Goal: Task Accomplishment & Management: Complete application form

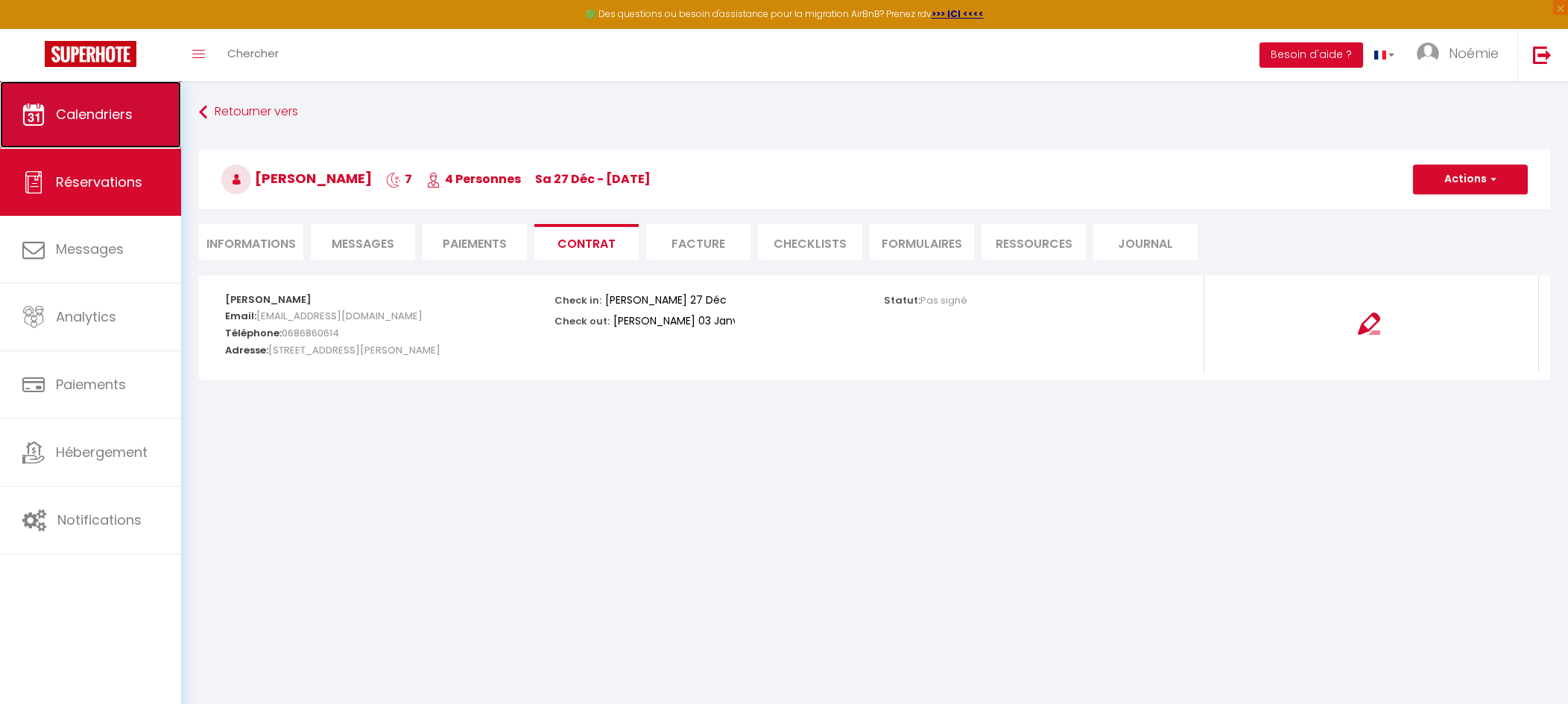
click at [123, 148] on link "Calendriers" at bounding box center [90, 114] width 181 height 67
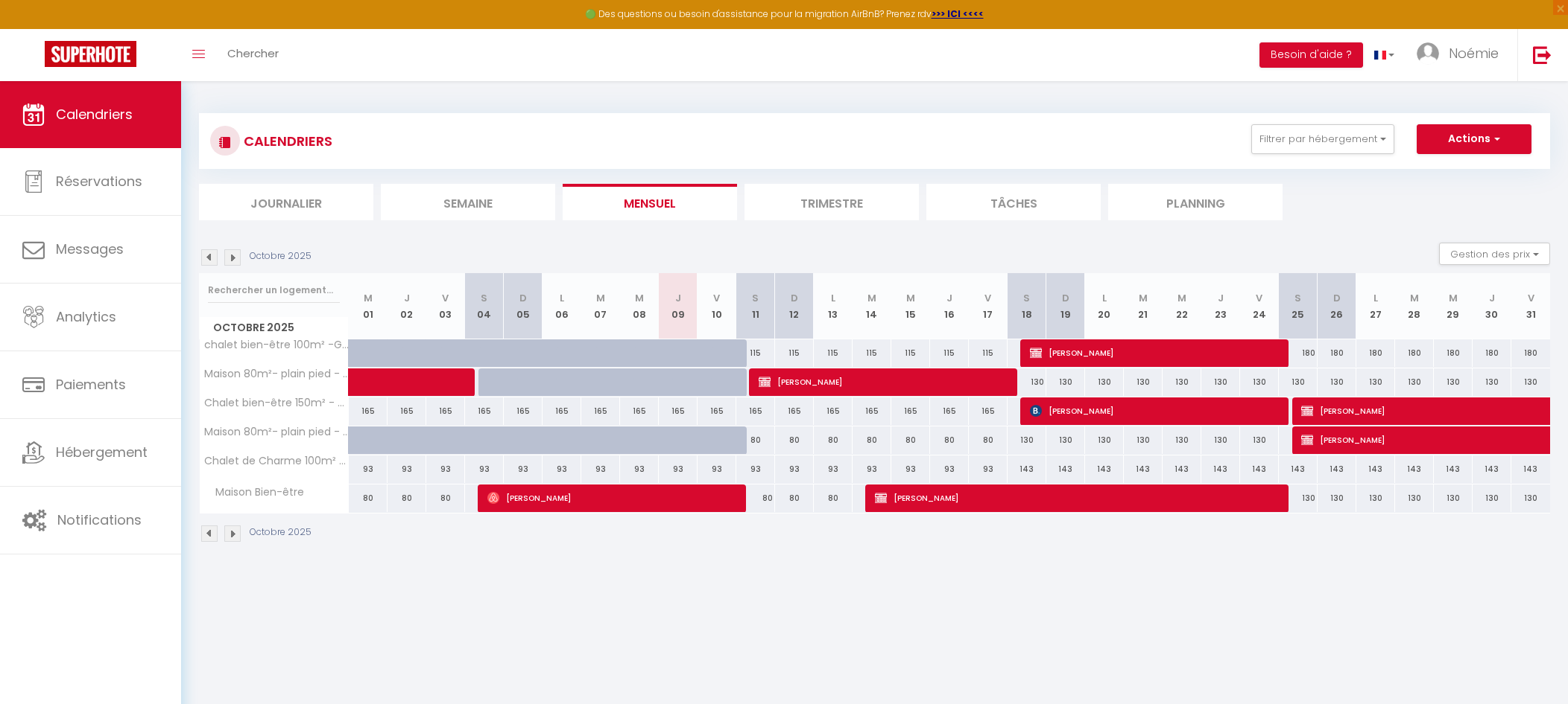
click at [227, 259] on img at bounding box center [232, 257] width 16 height 16
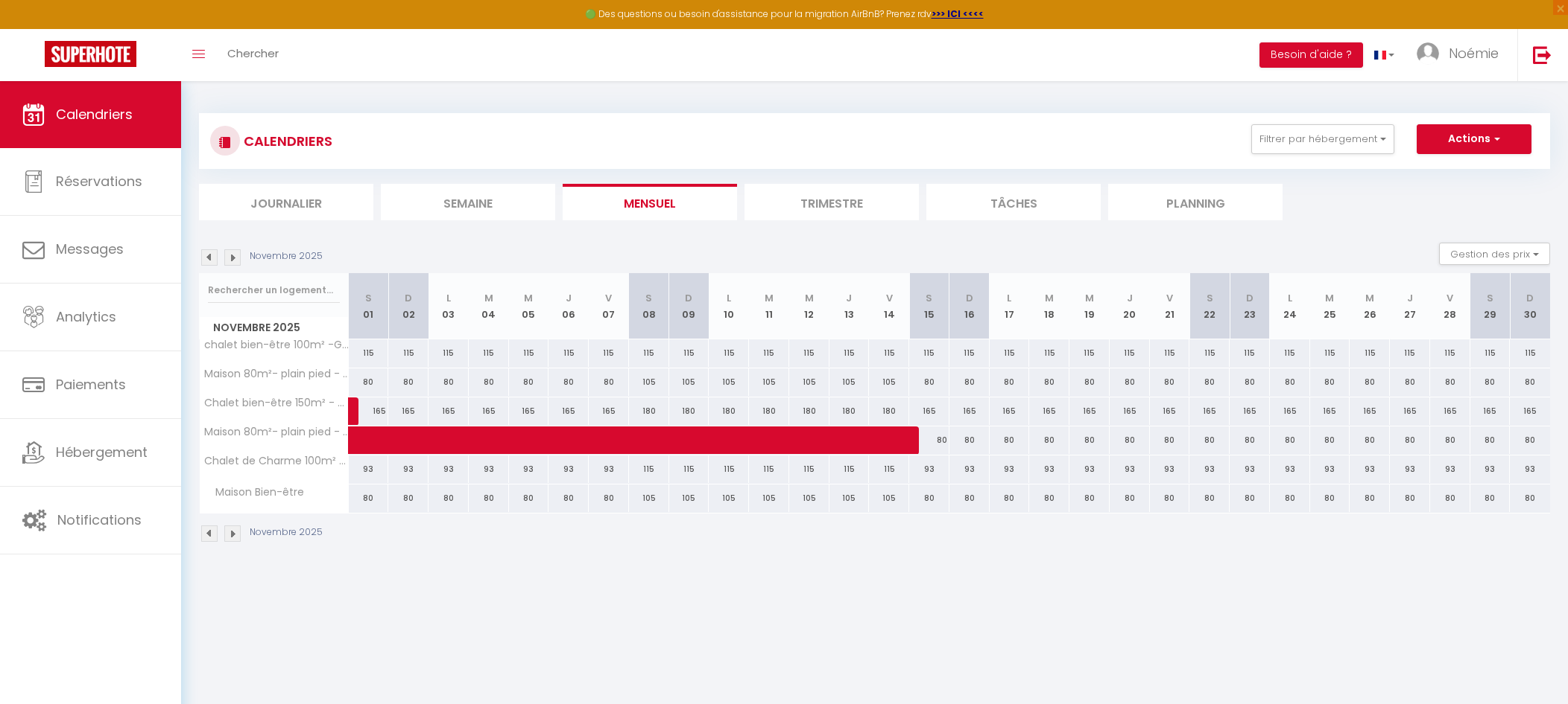
click at [227, 259] on img at bounding box center [232, 257] width 16 height 16
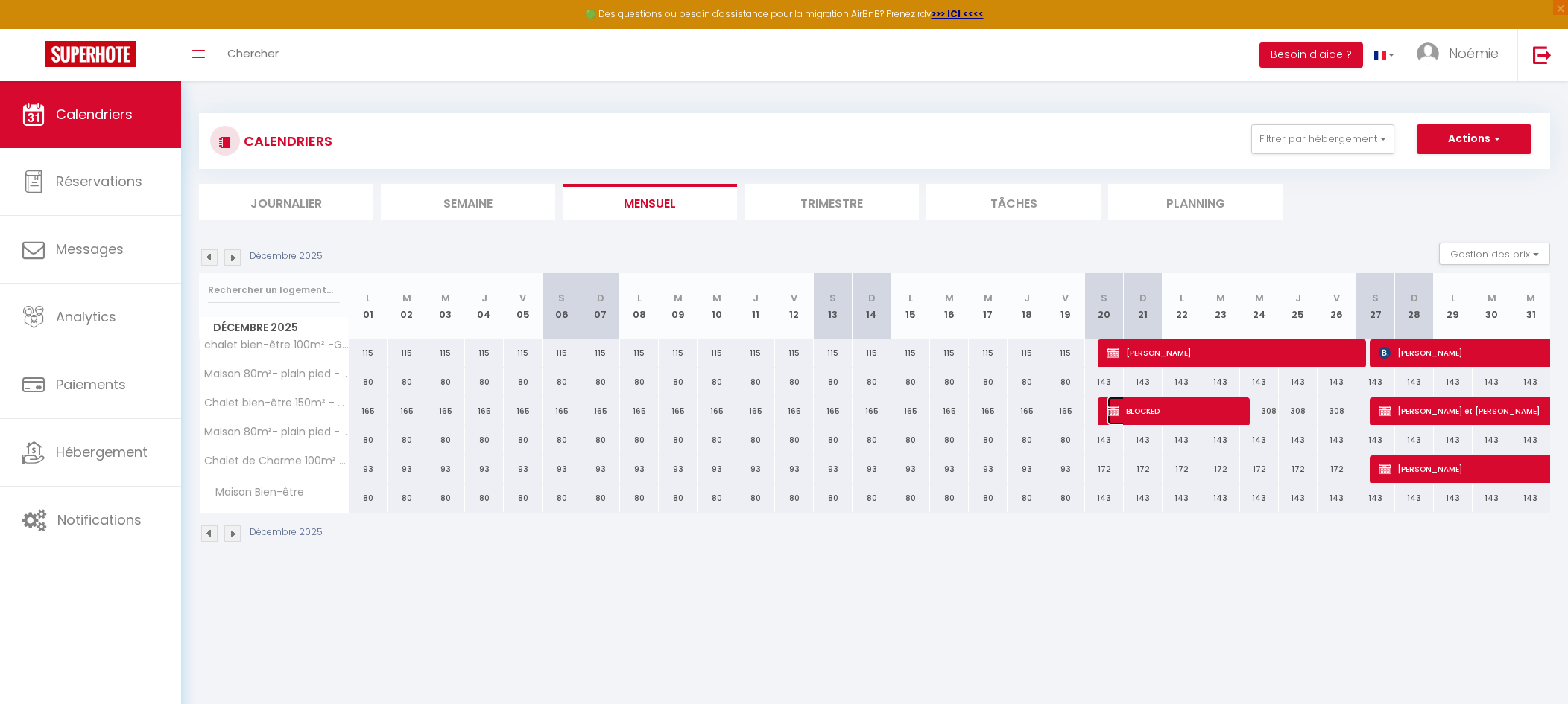
click at [1161, 422] on span "BLOCKED" at bounding box center [1171, 411] width 129 height 28
select select "OK"
select select "KO"
select select "0"
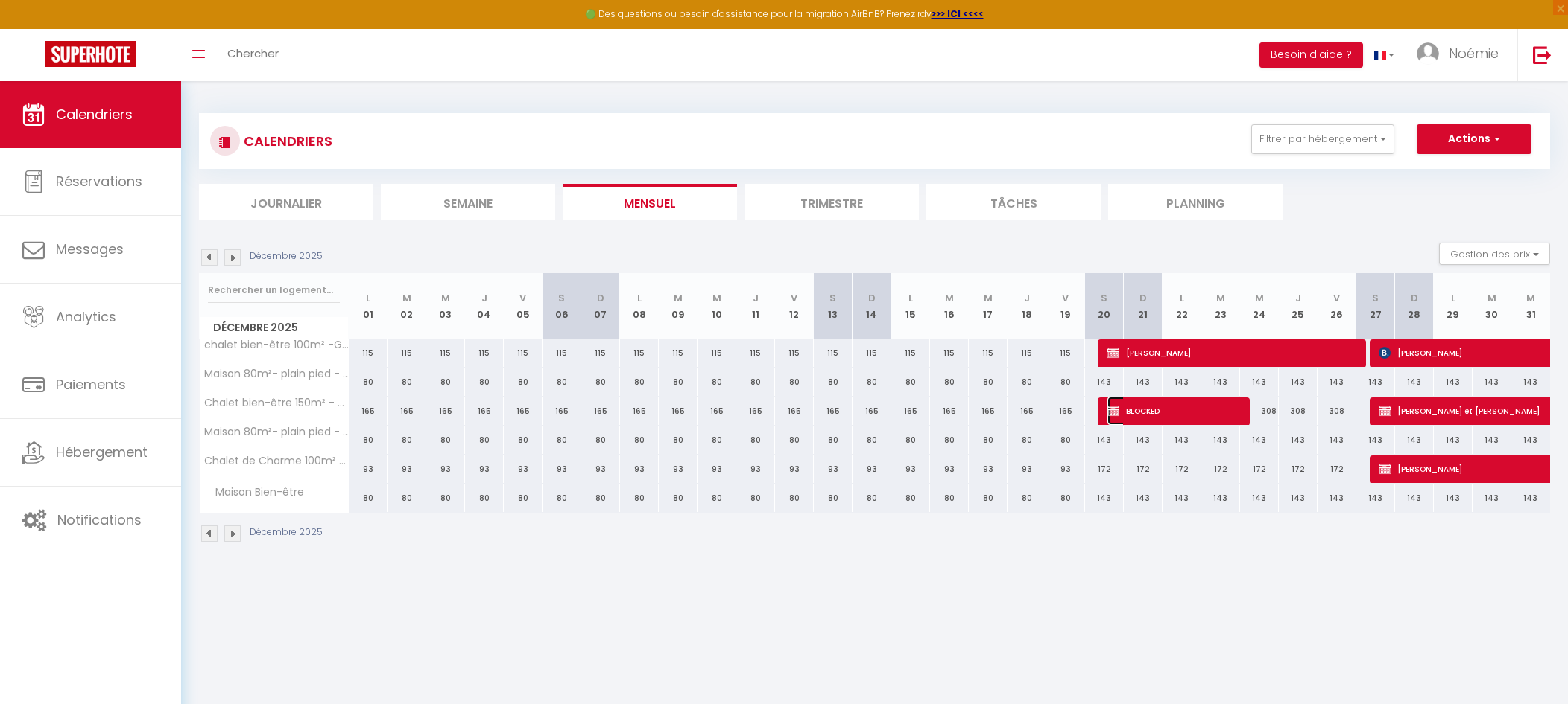
select select "1"
select select
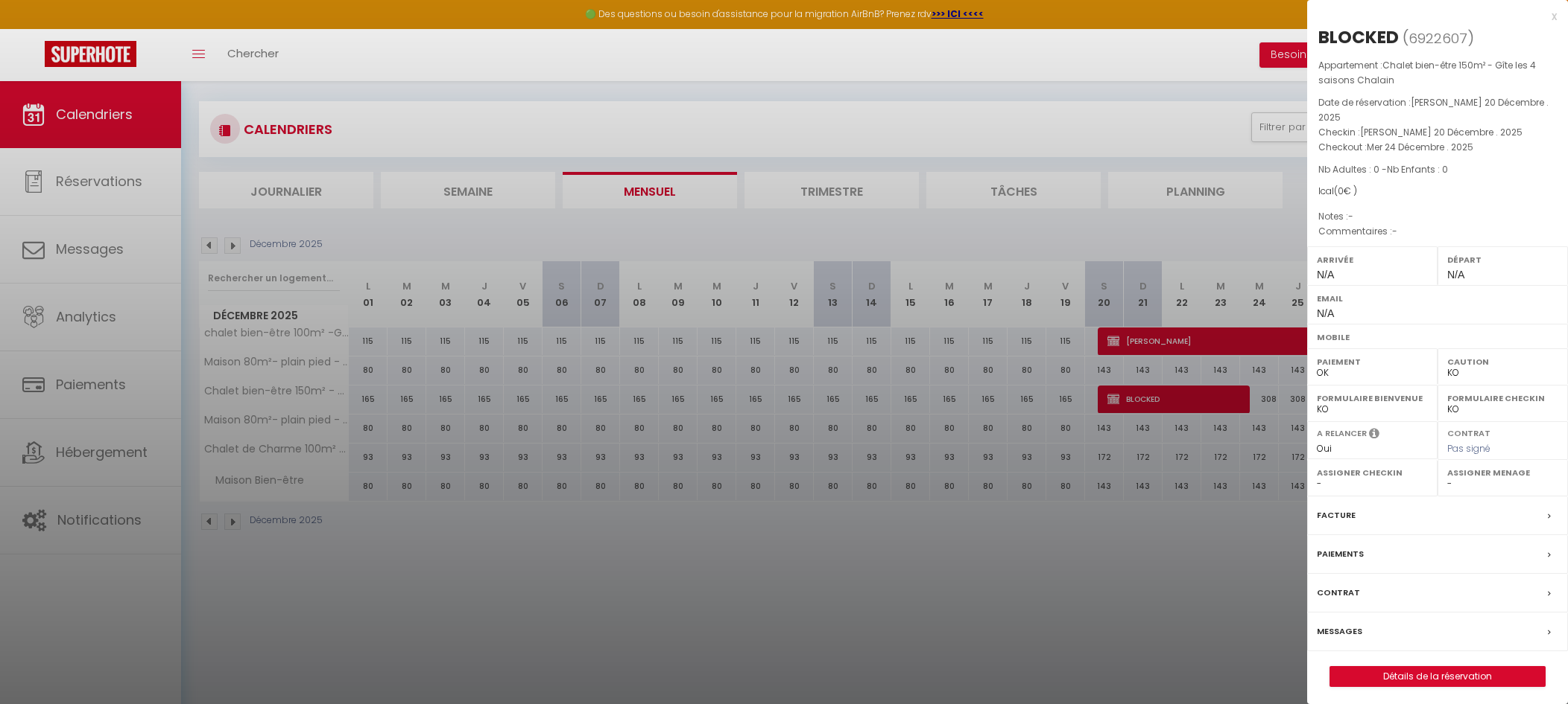
scroll to position [42, 0]
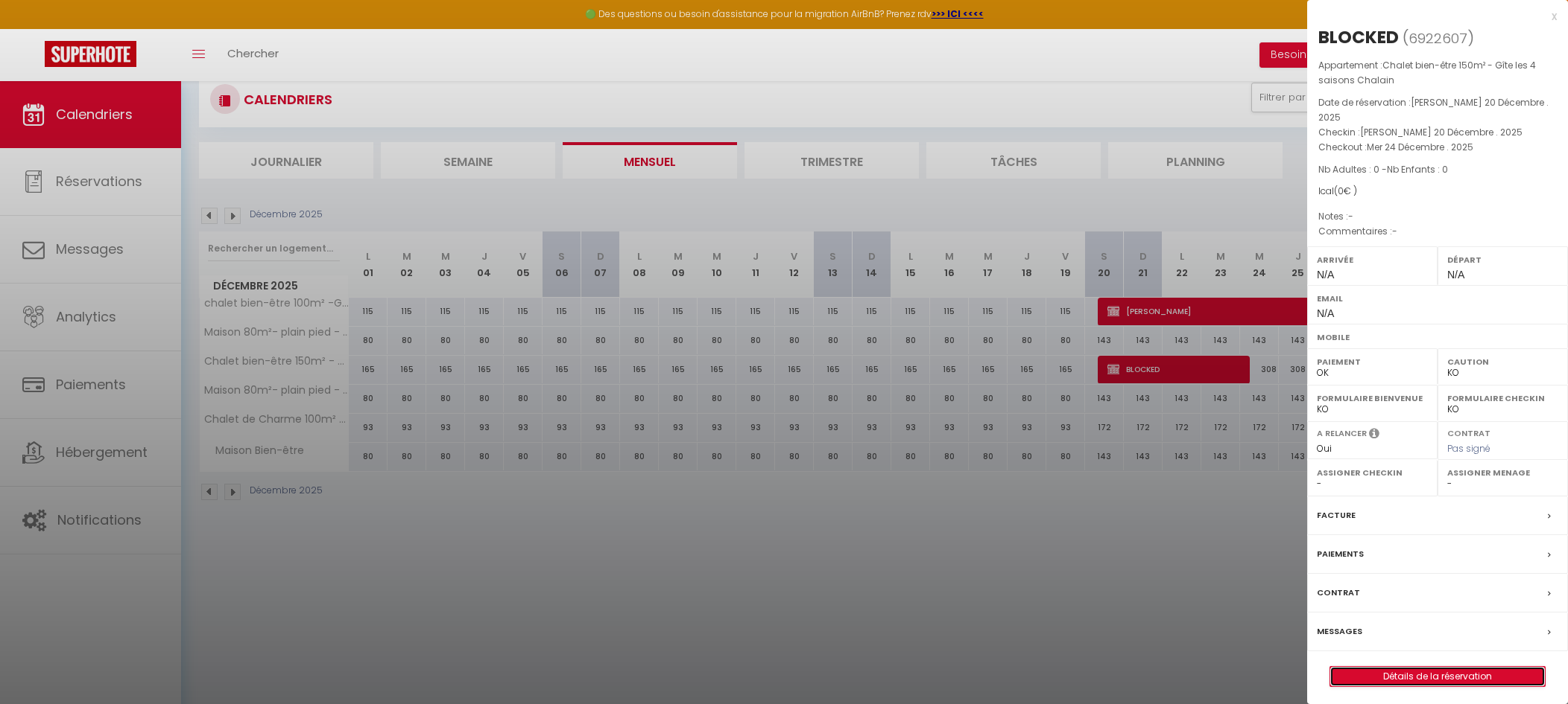
click at [1476, 667] on link "Détails de la réservation" at bounding box center [1437, 677] width 215 height 19
select select
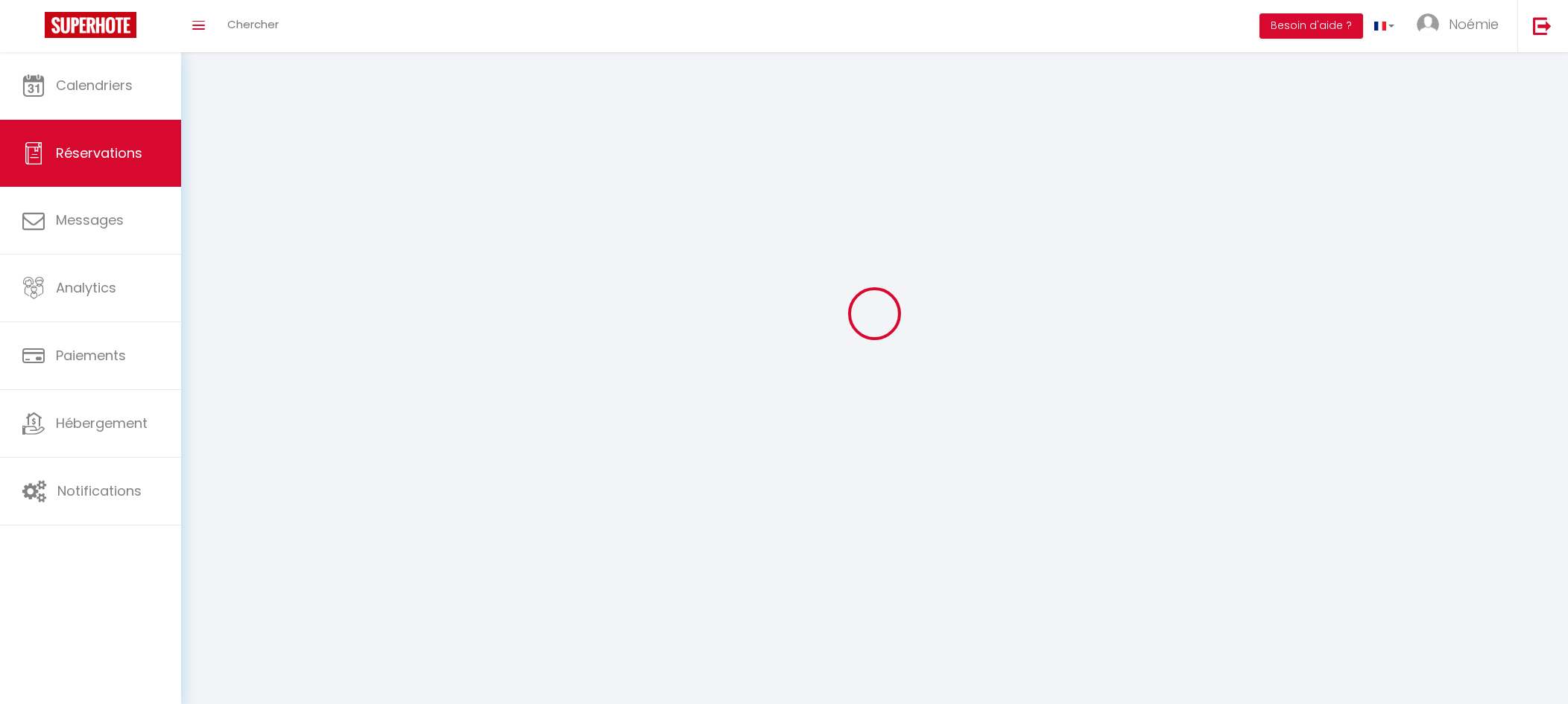
select select
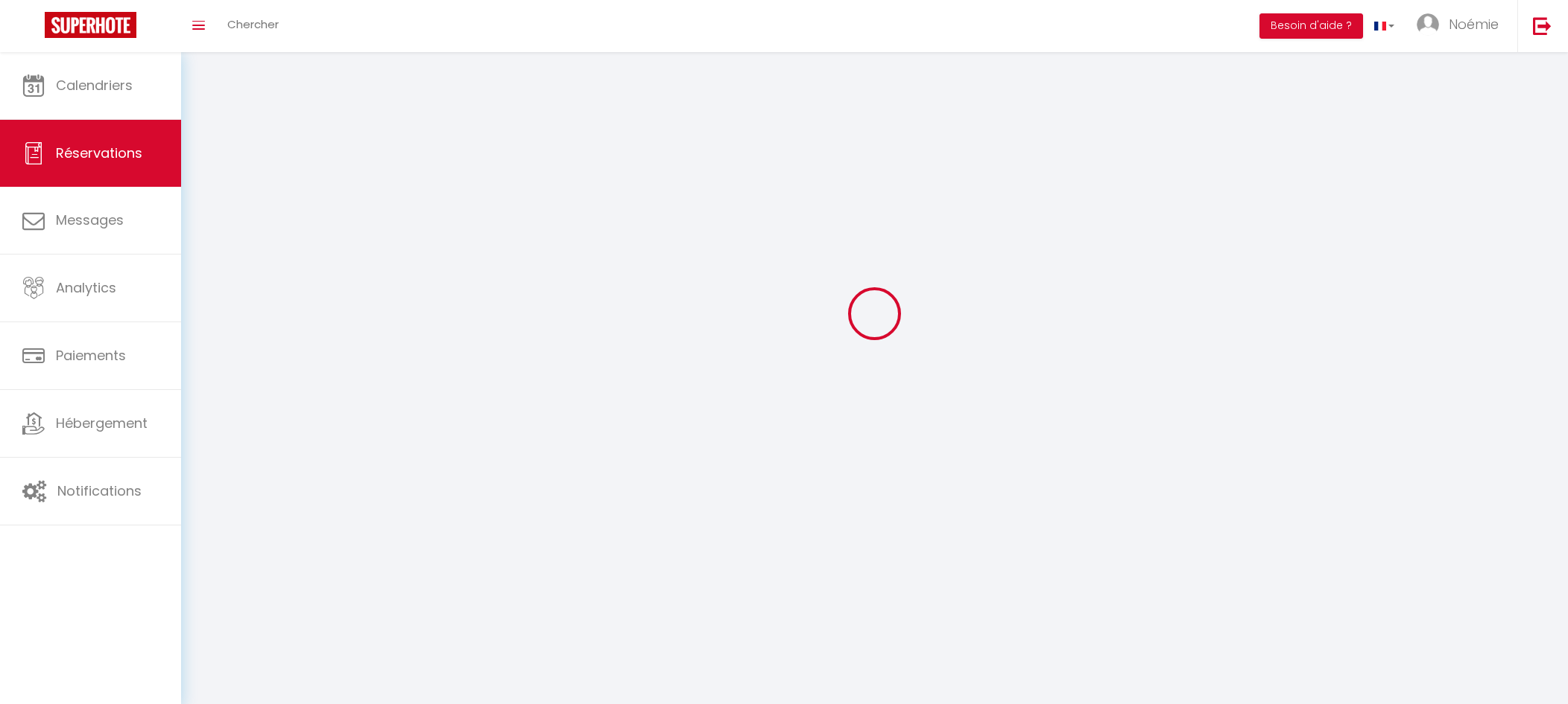
select select
checkbox input "false"
select select
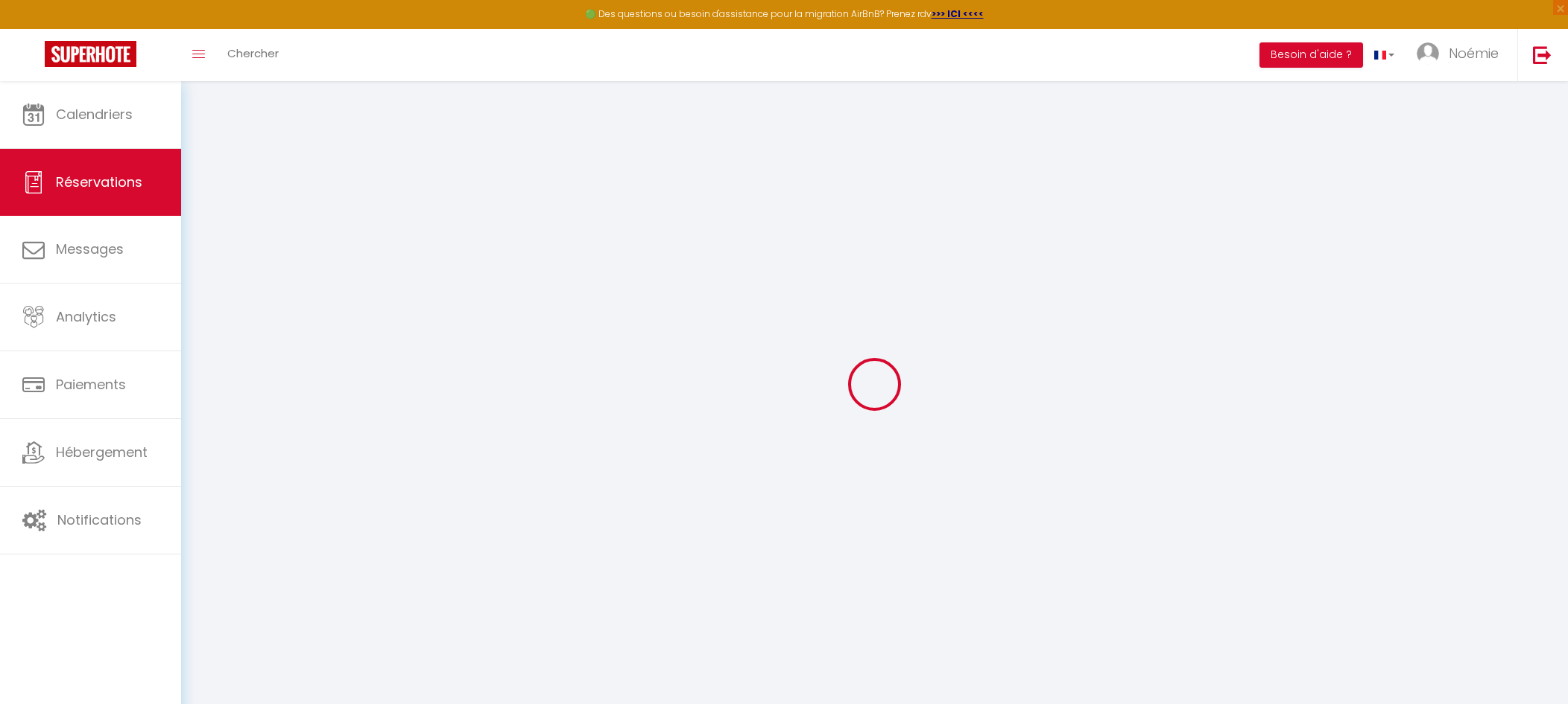
select select
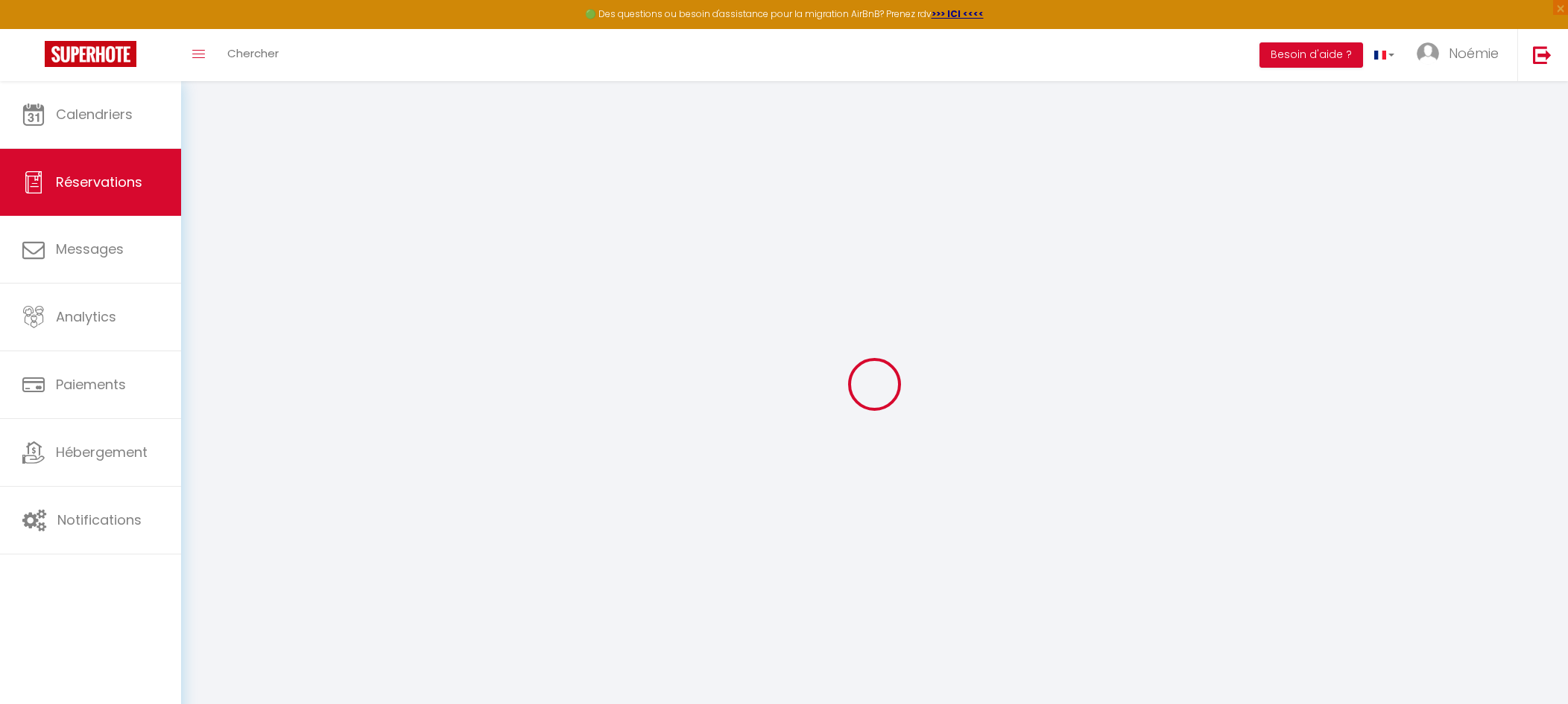
select select
checkbox input "false"
select select
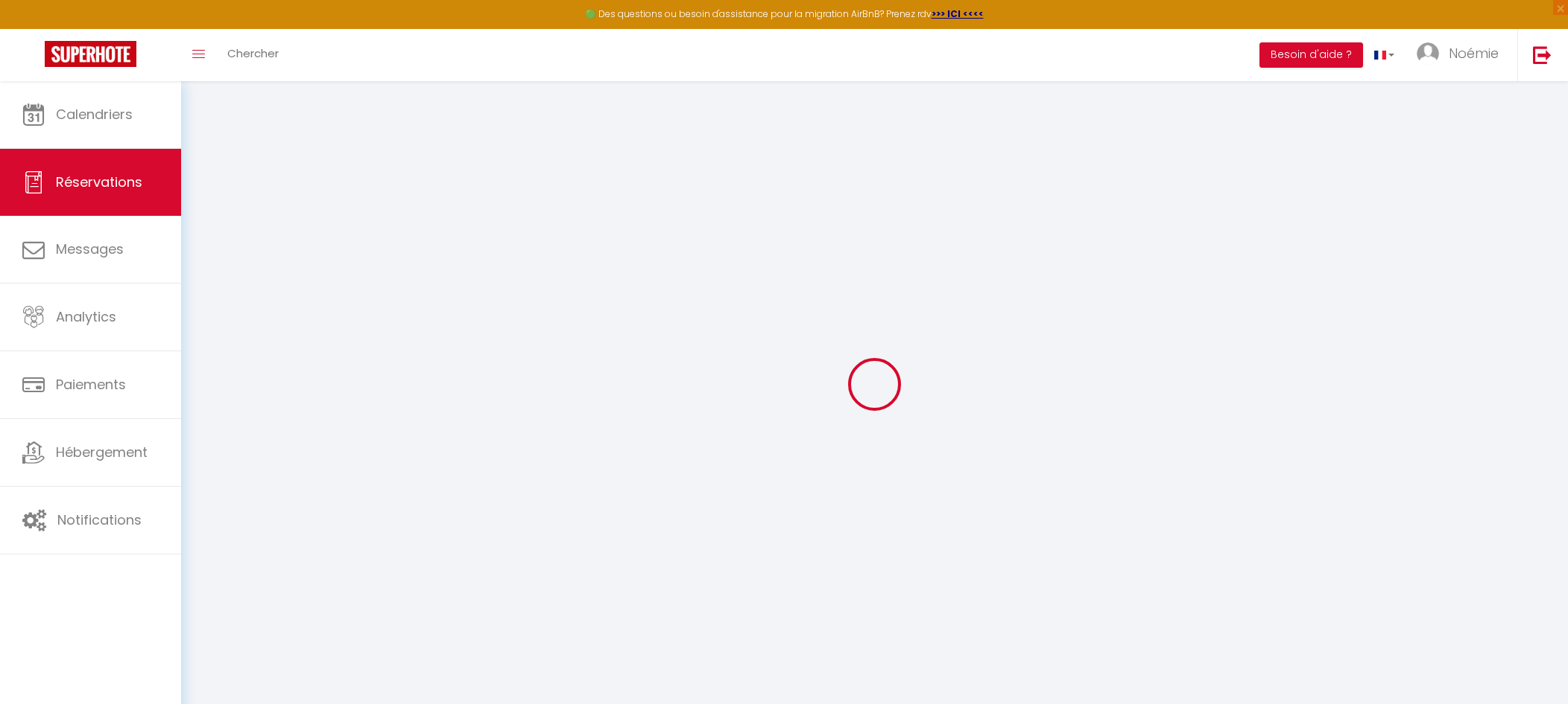
select select
checkbox input "false"
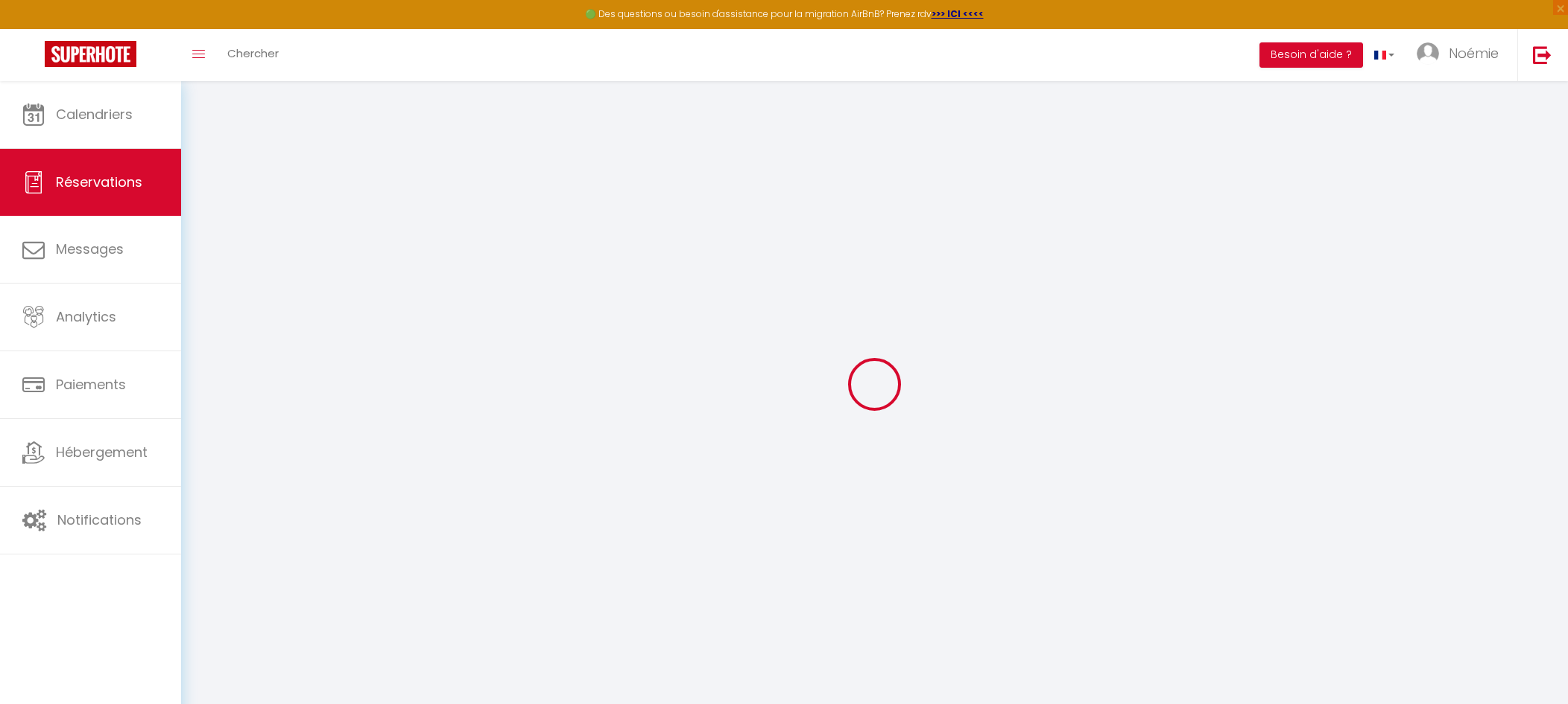
select select
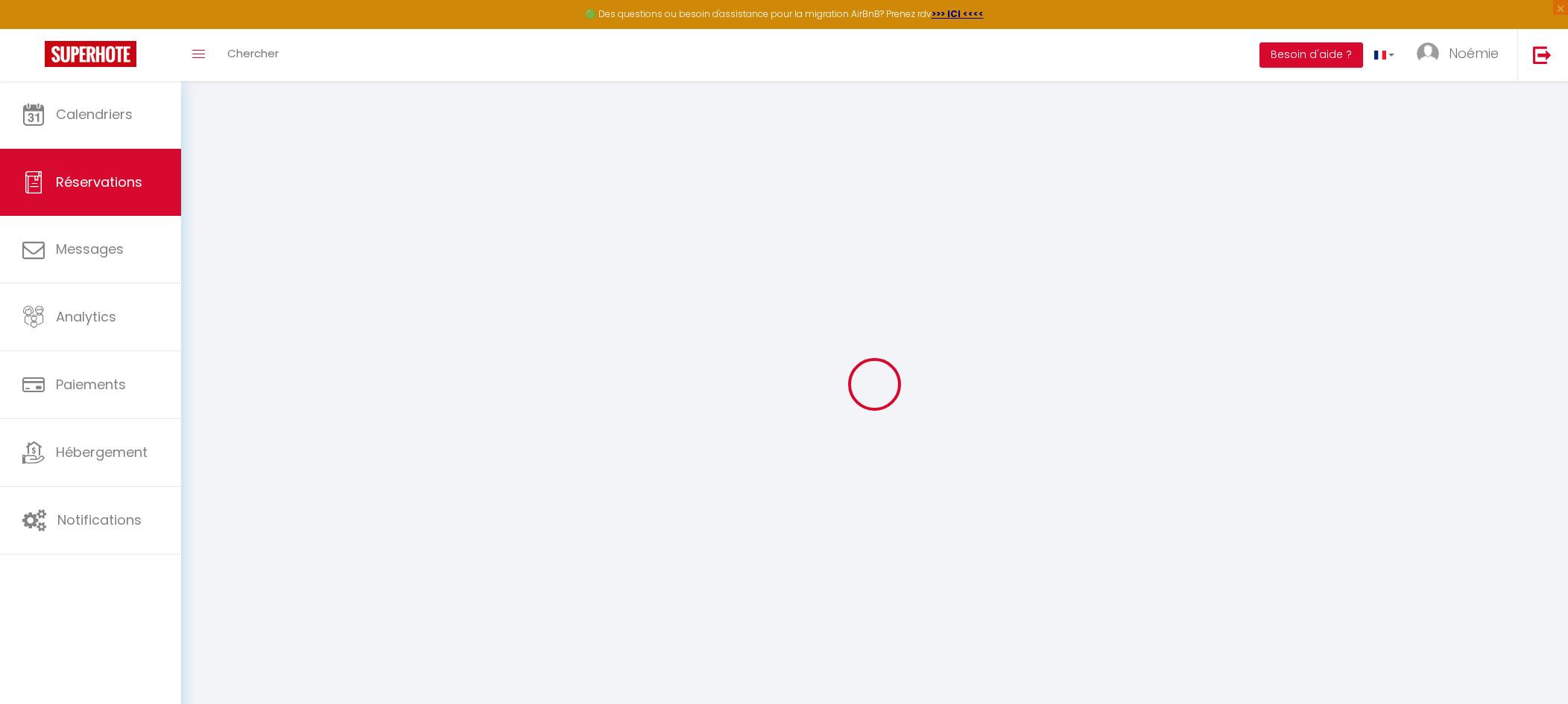
select select
checkbox input "false"
type input "BLOCKED"
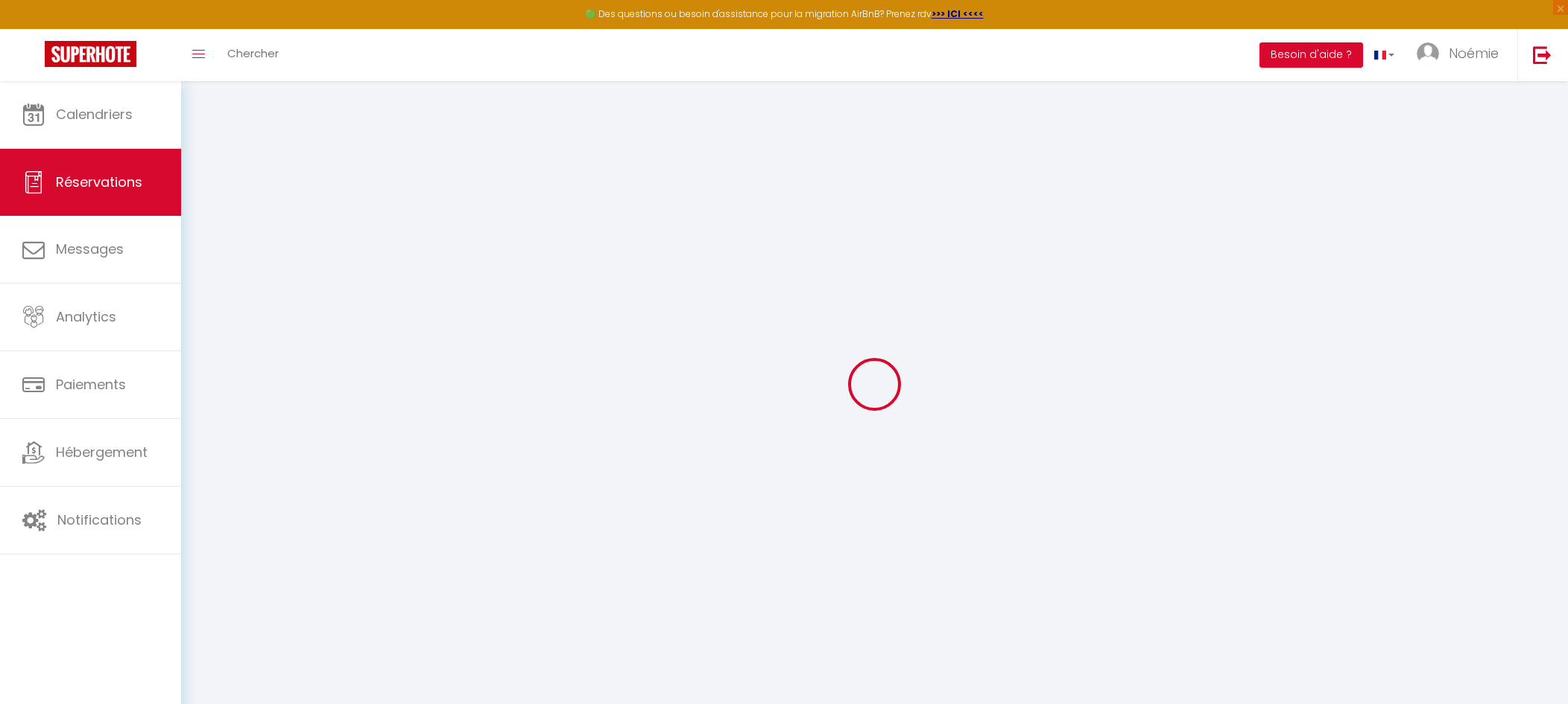
select select
select select "49004"
select select "1"
type input "[PERSON_NAME] 20 Décembre 2025"
select select
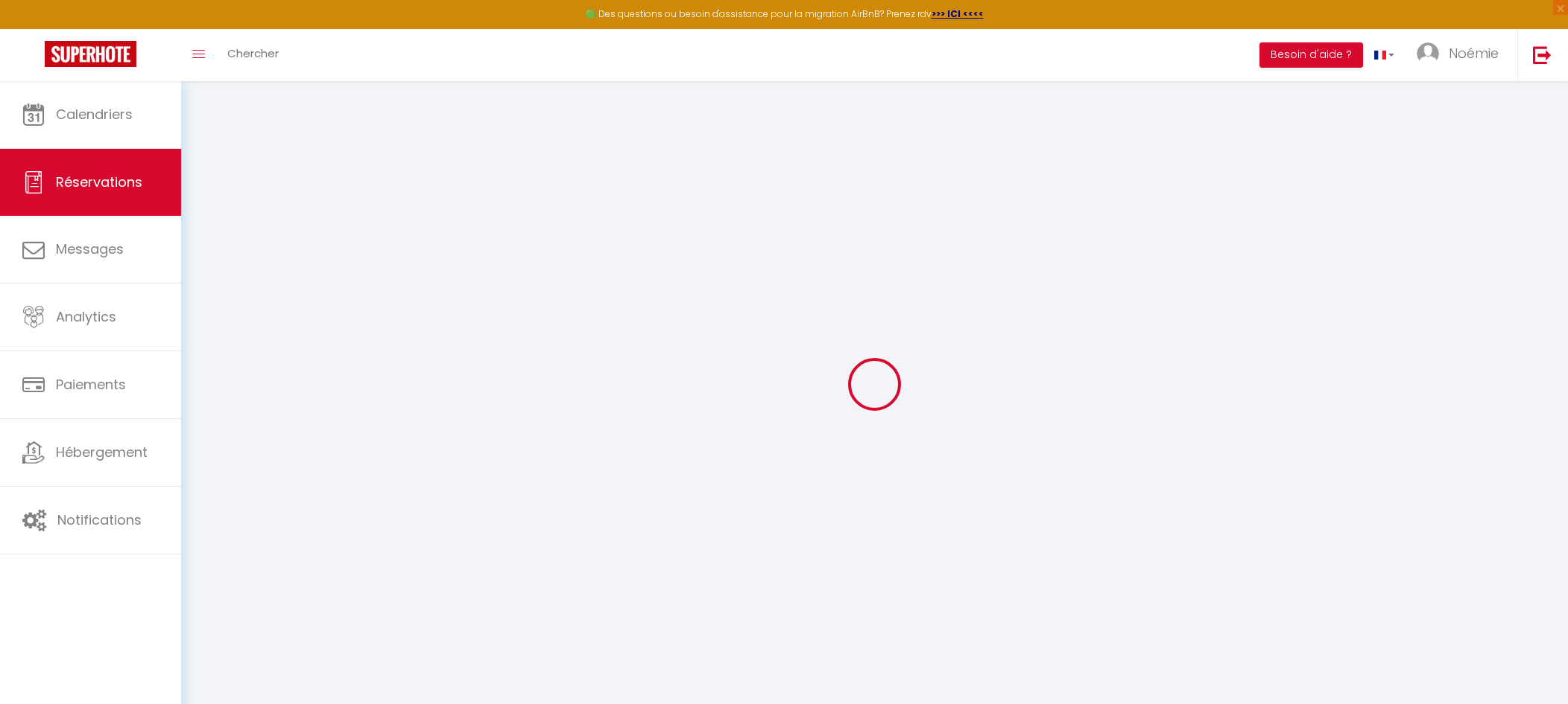
type input "Mer 24 Décembre 2025"
select select
type input "0"
select select "12"
select select
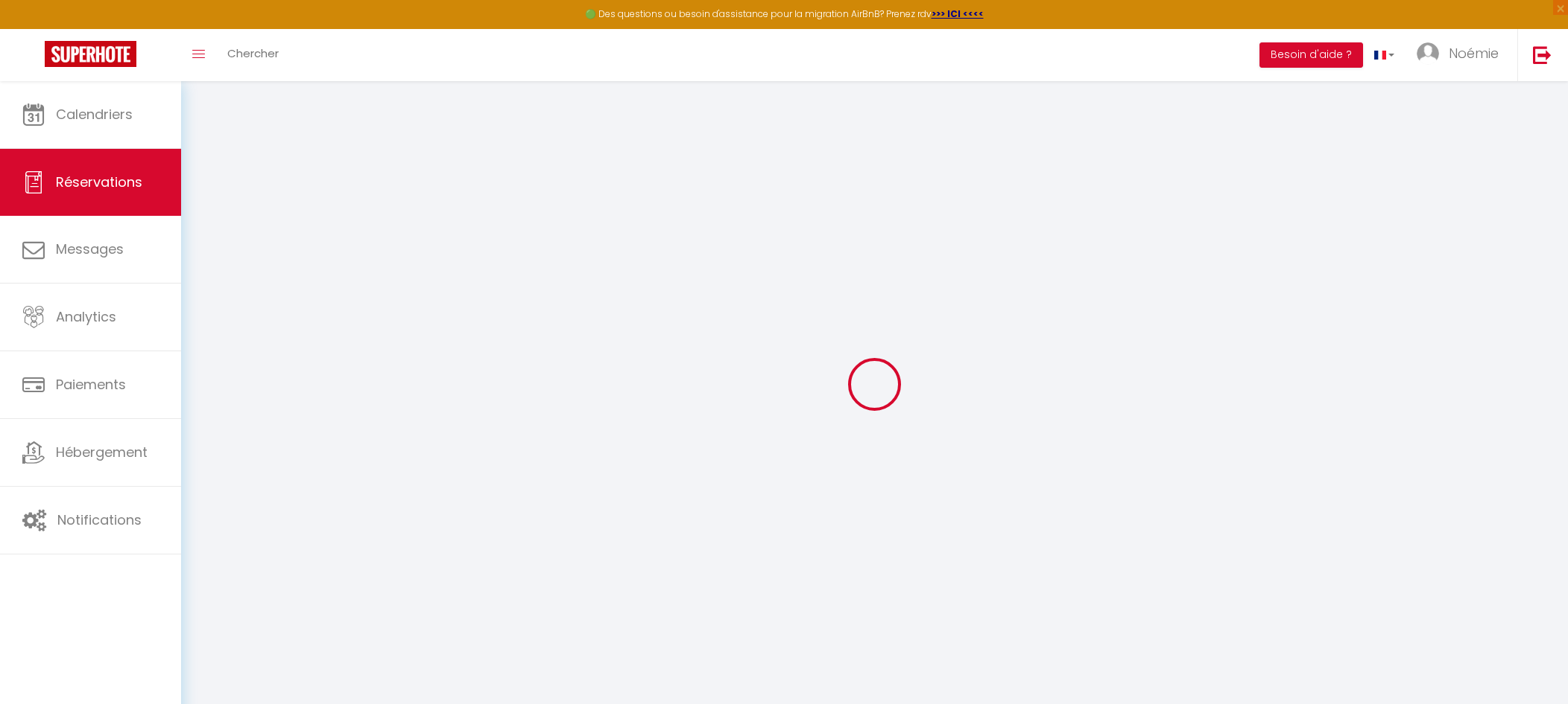
checkbox input "false"
type input "0"
select select "73"
type input "0"
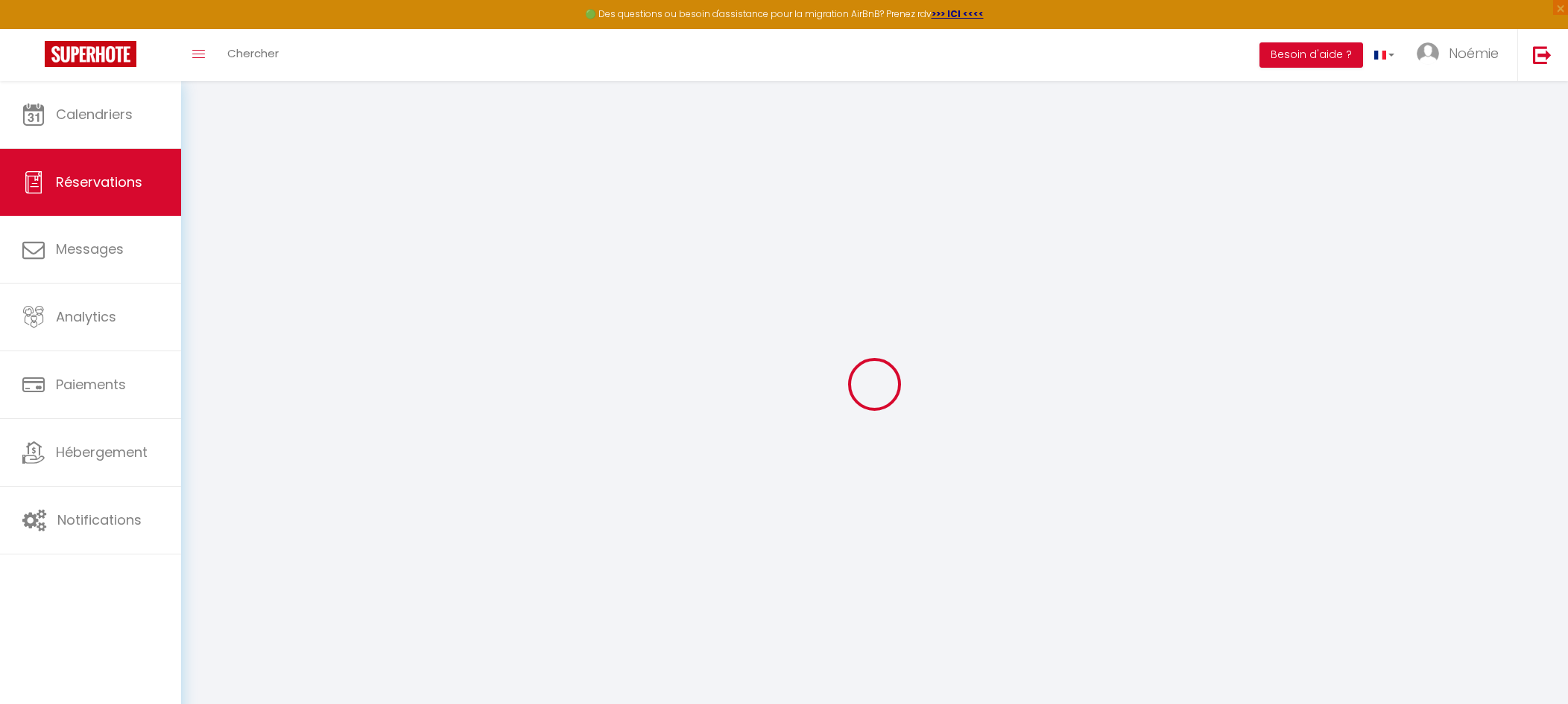
type input "0"
select select
select select "14"
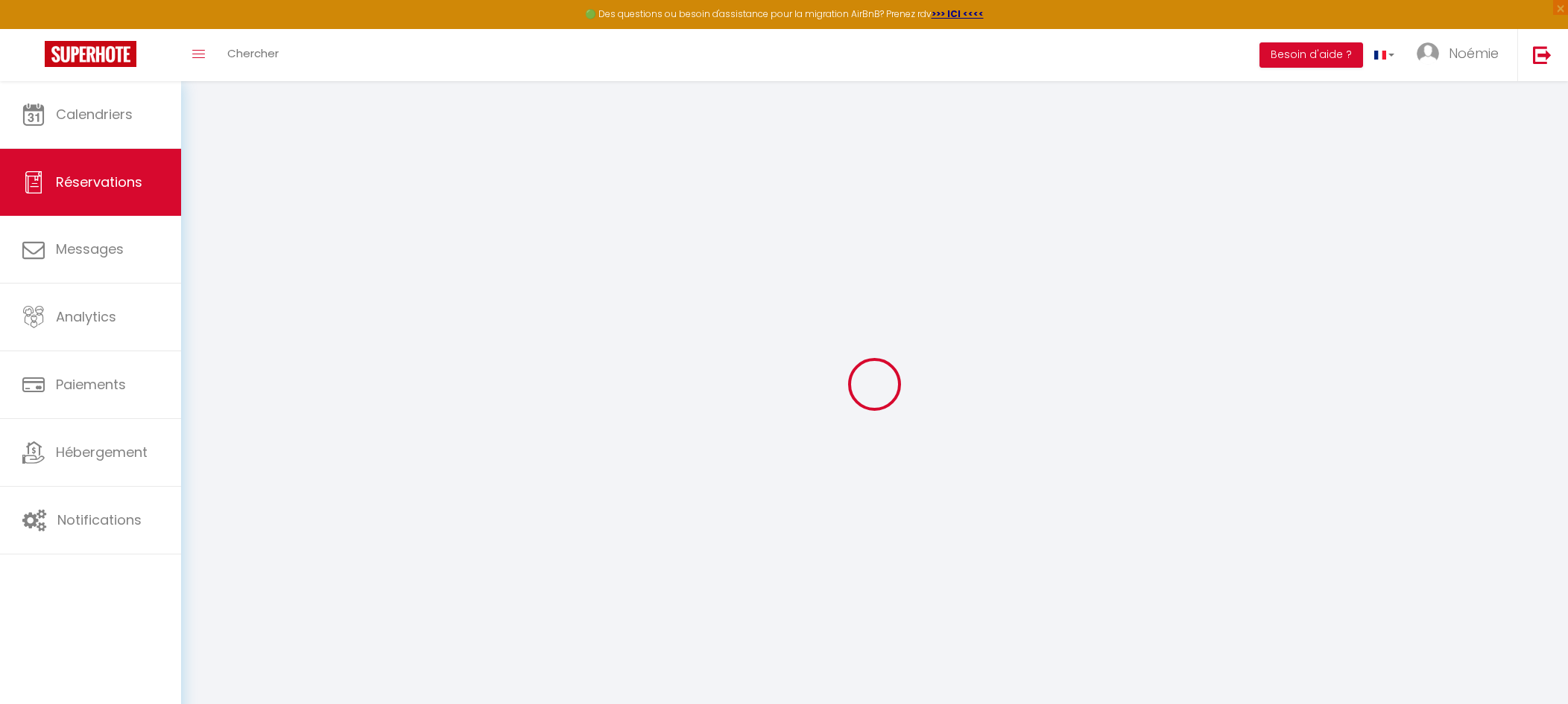
checkbox input "false"
select select
checkbox input "false"
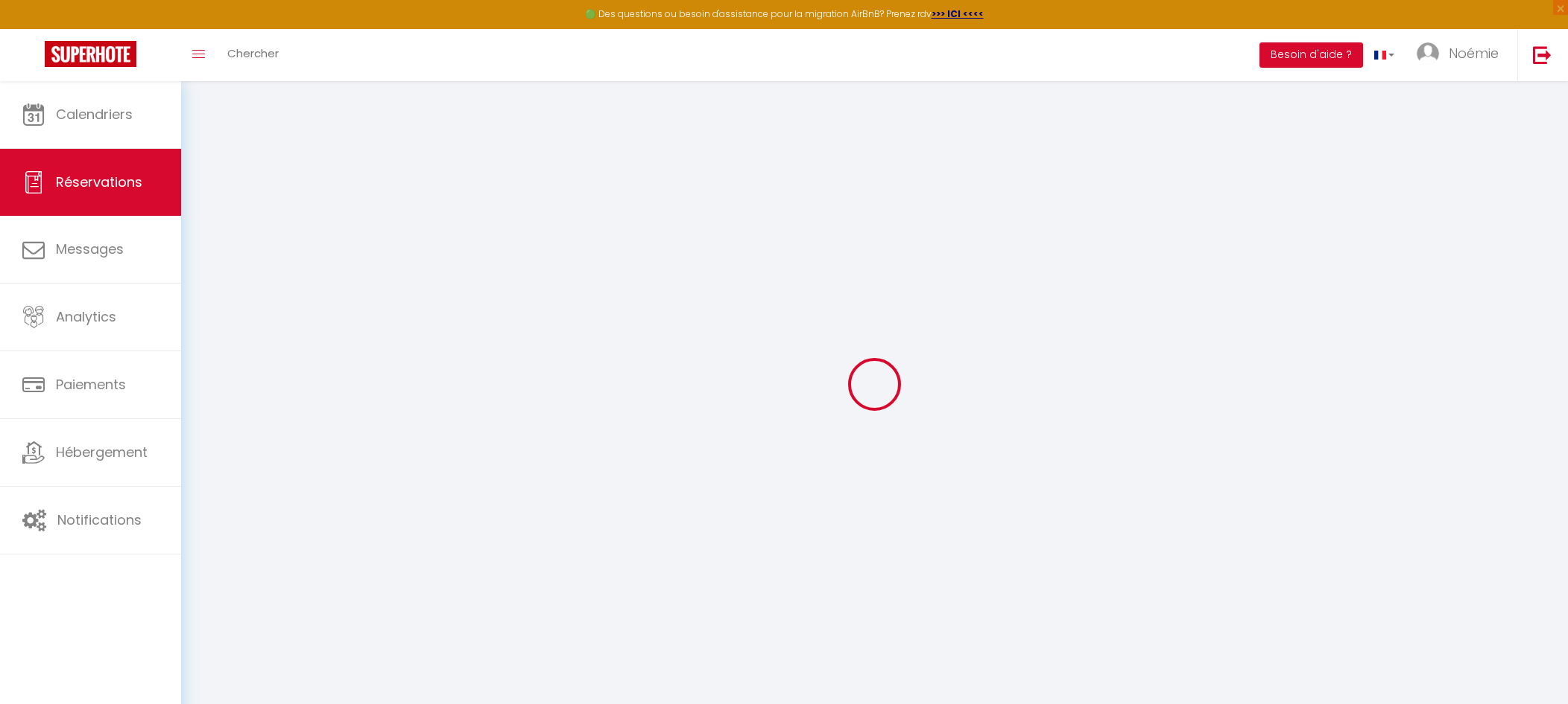
select select
checkbox input "false"
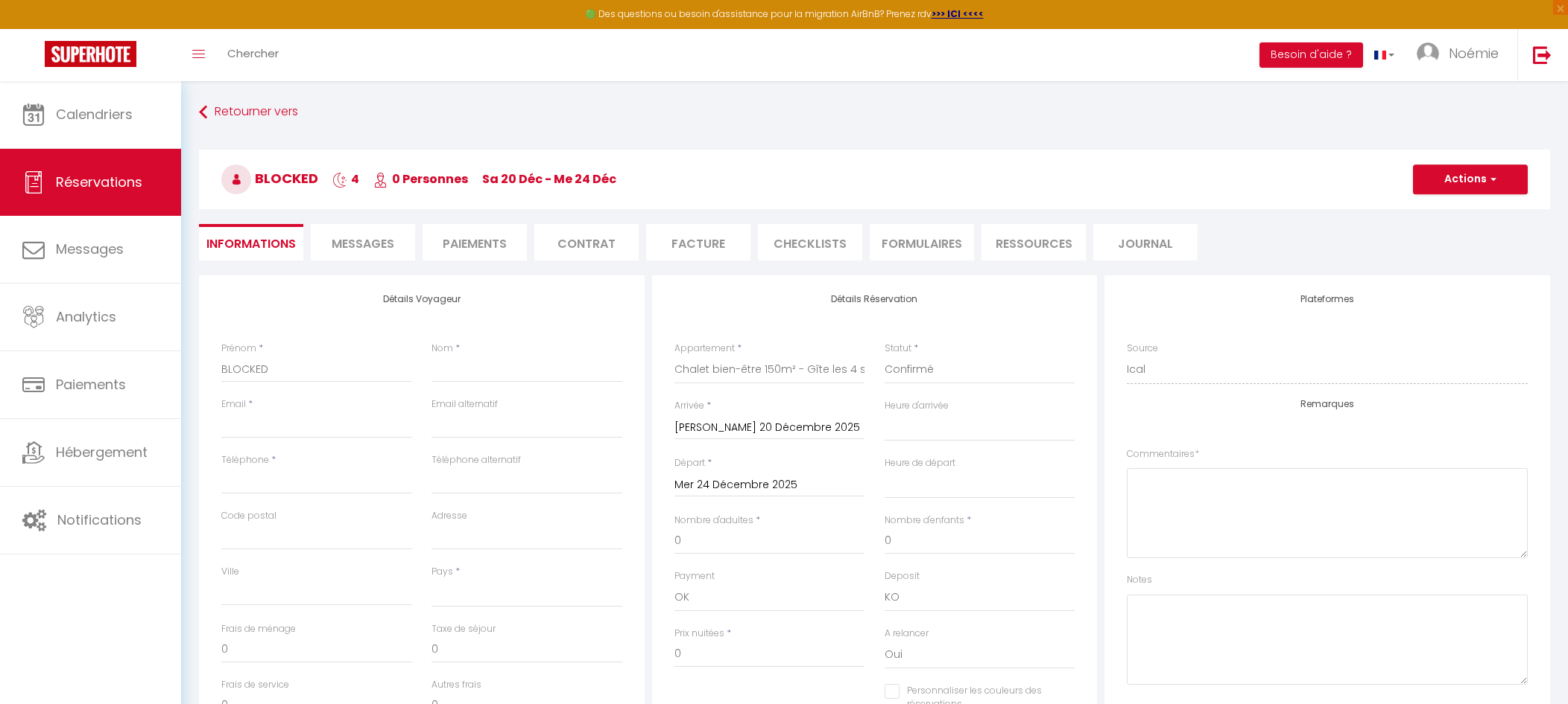
select select
checkbox input "false"
select select
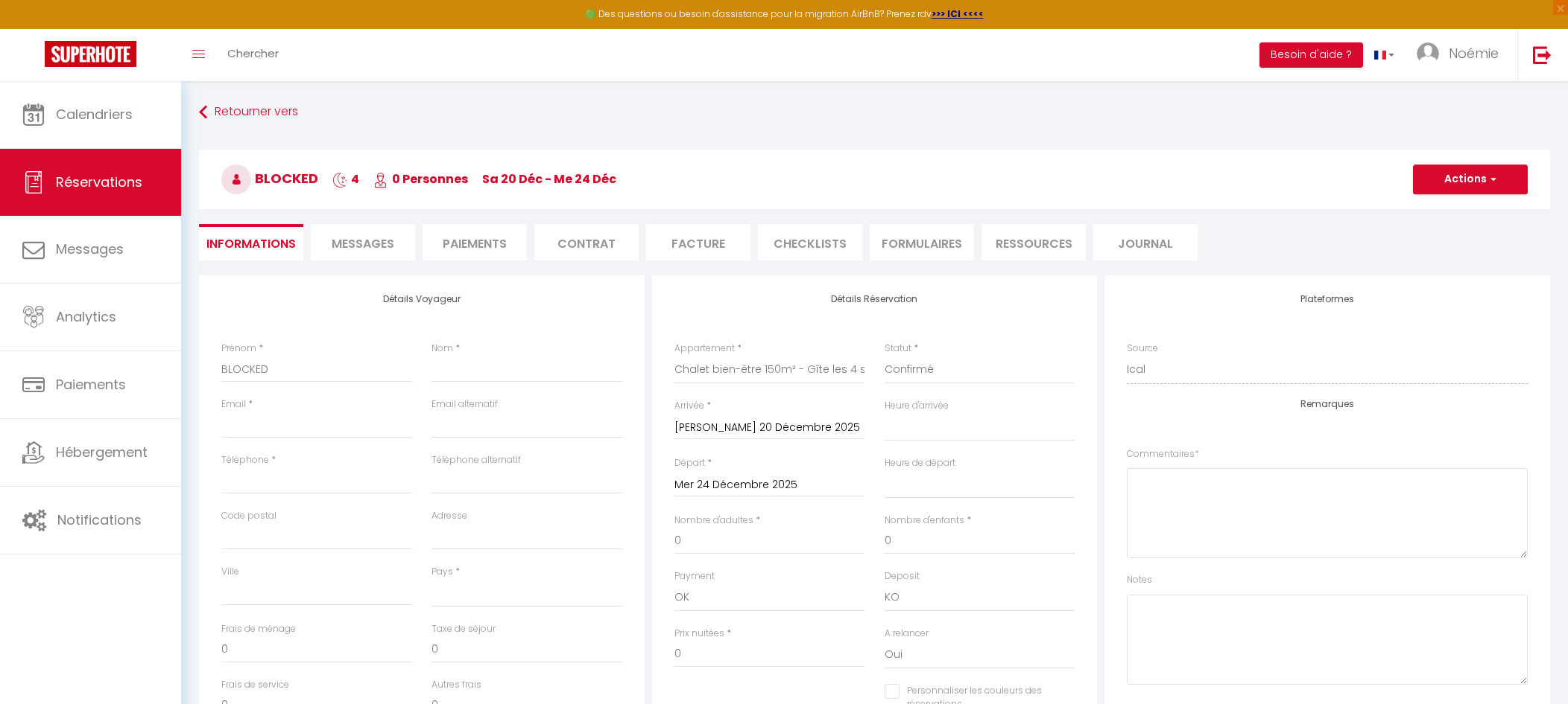
checkbox input "false"
select select
click at [1467, 190] on button "Actions" at bounding box center [1470, 179] width 115 height 29
click at [1463, 246] on link "Supprimer" at bounding box center [1455, 251] width 117 height 19
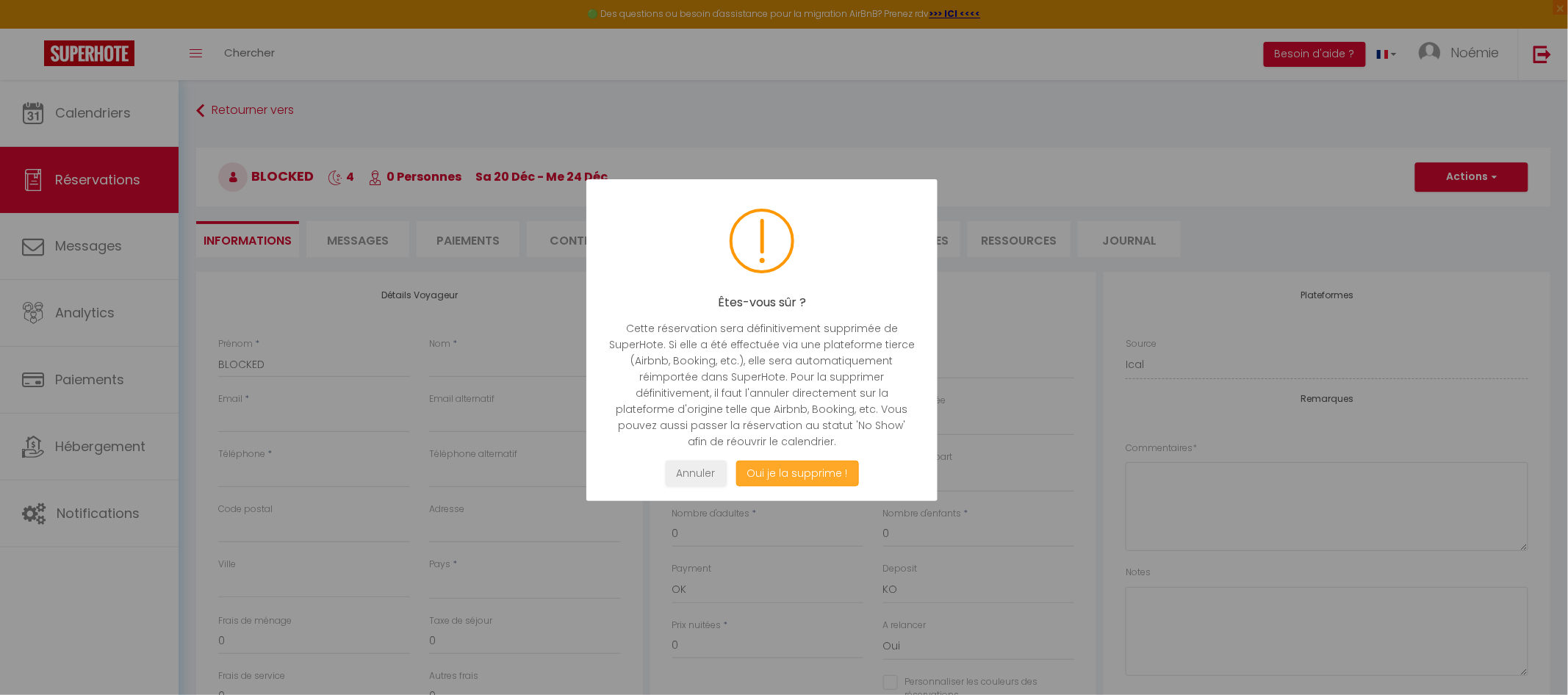
click at [824, 478] on button "Oui je la supprime !" at bounding box center [797, 474] width 122 height 26
select select "not_cancelled"
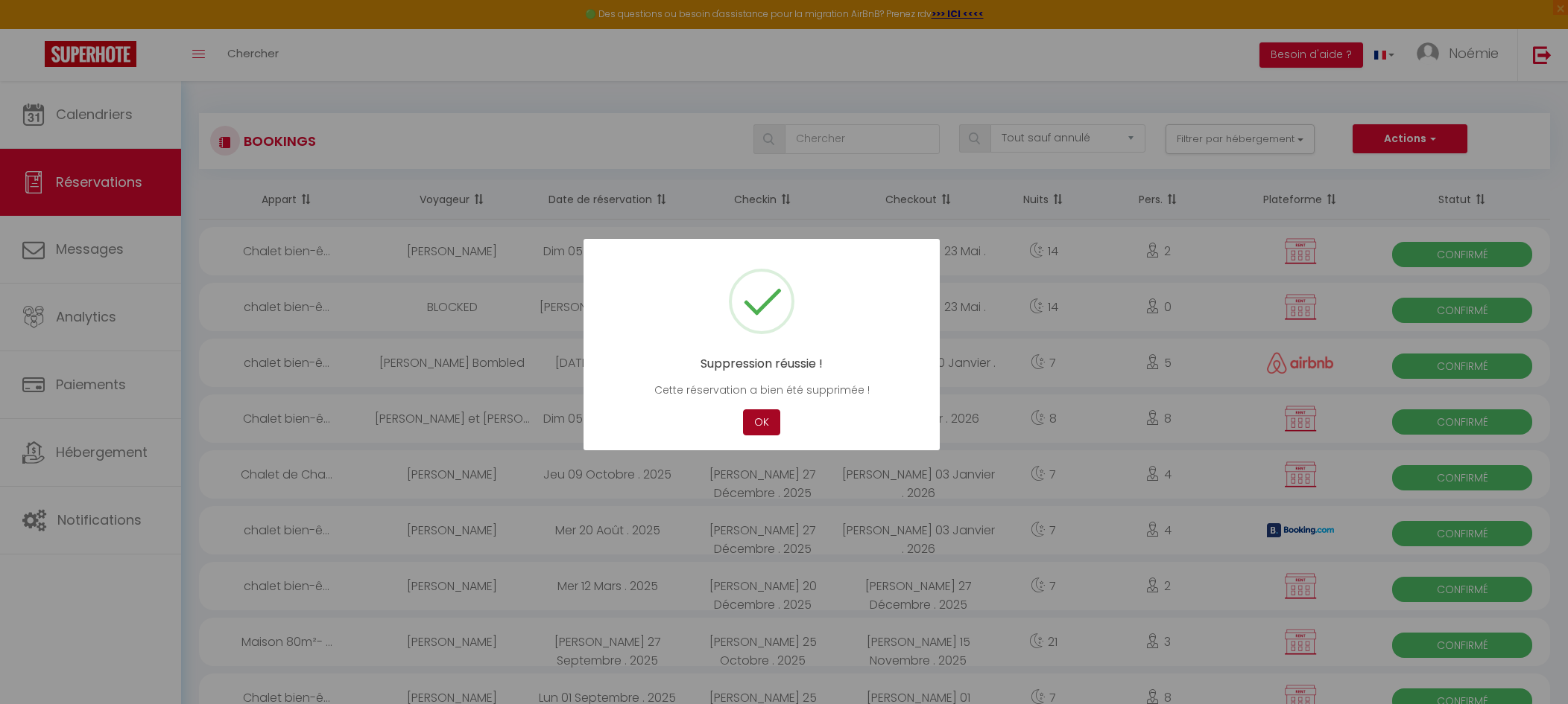
click at [774, 431] on button "OK" at bounding box center [761, 423] width 37 height 26
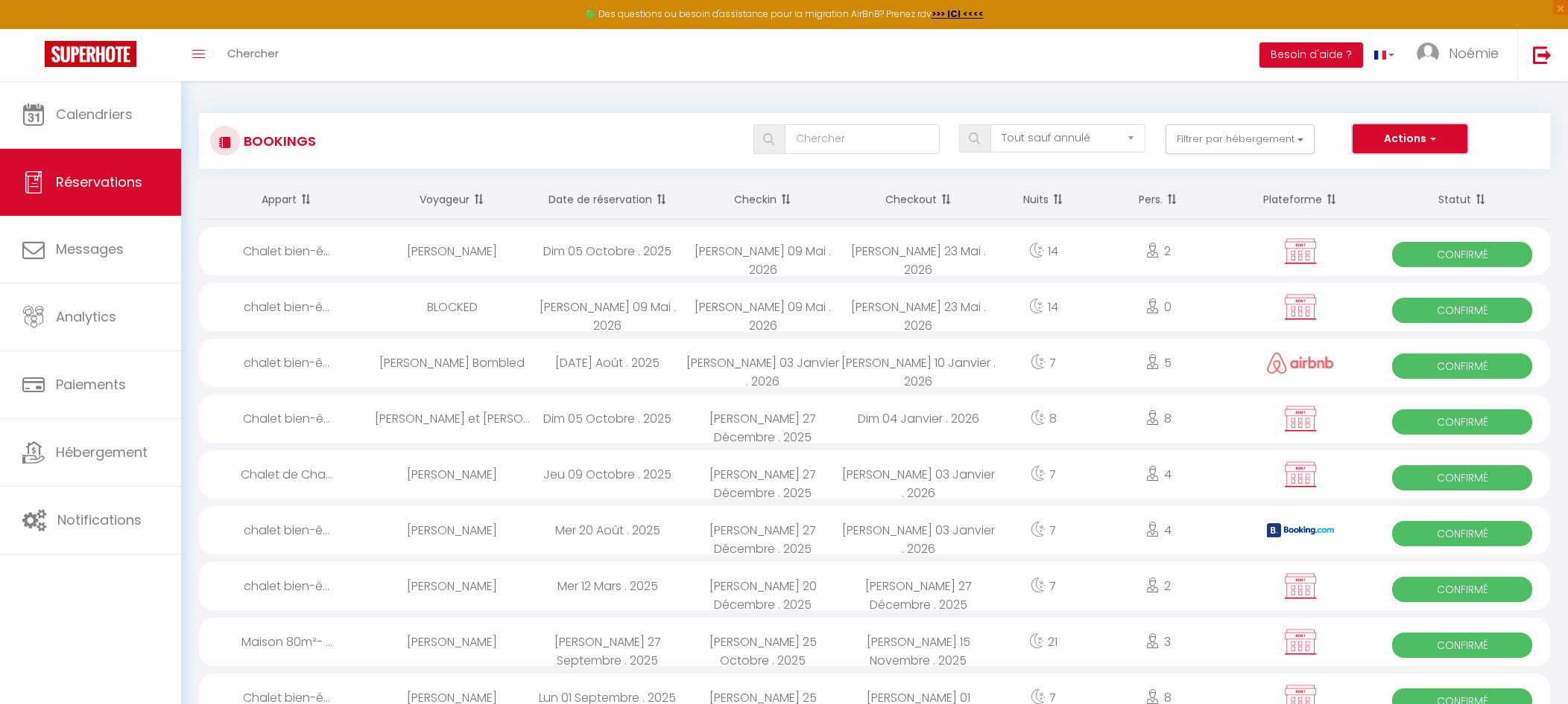
click at [1399, 146] on button "Actions" at bounding box center [1409, 138] width 115 height 29
click at [1393, 176] on link "Nouvelle Réservation" at bounding box center [1386, 171] width 159 height 19
select select
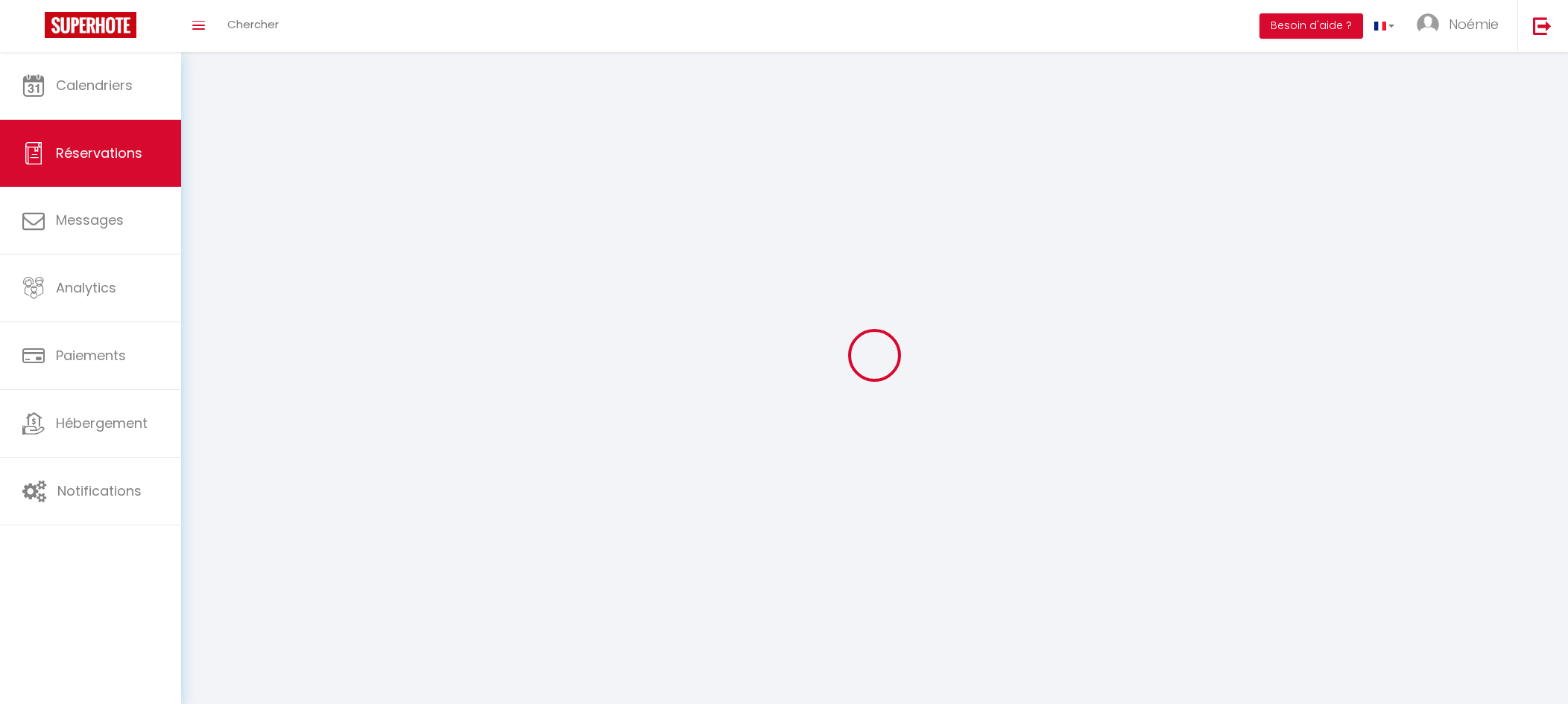
select select
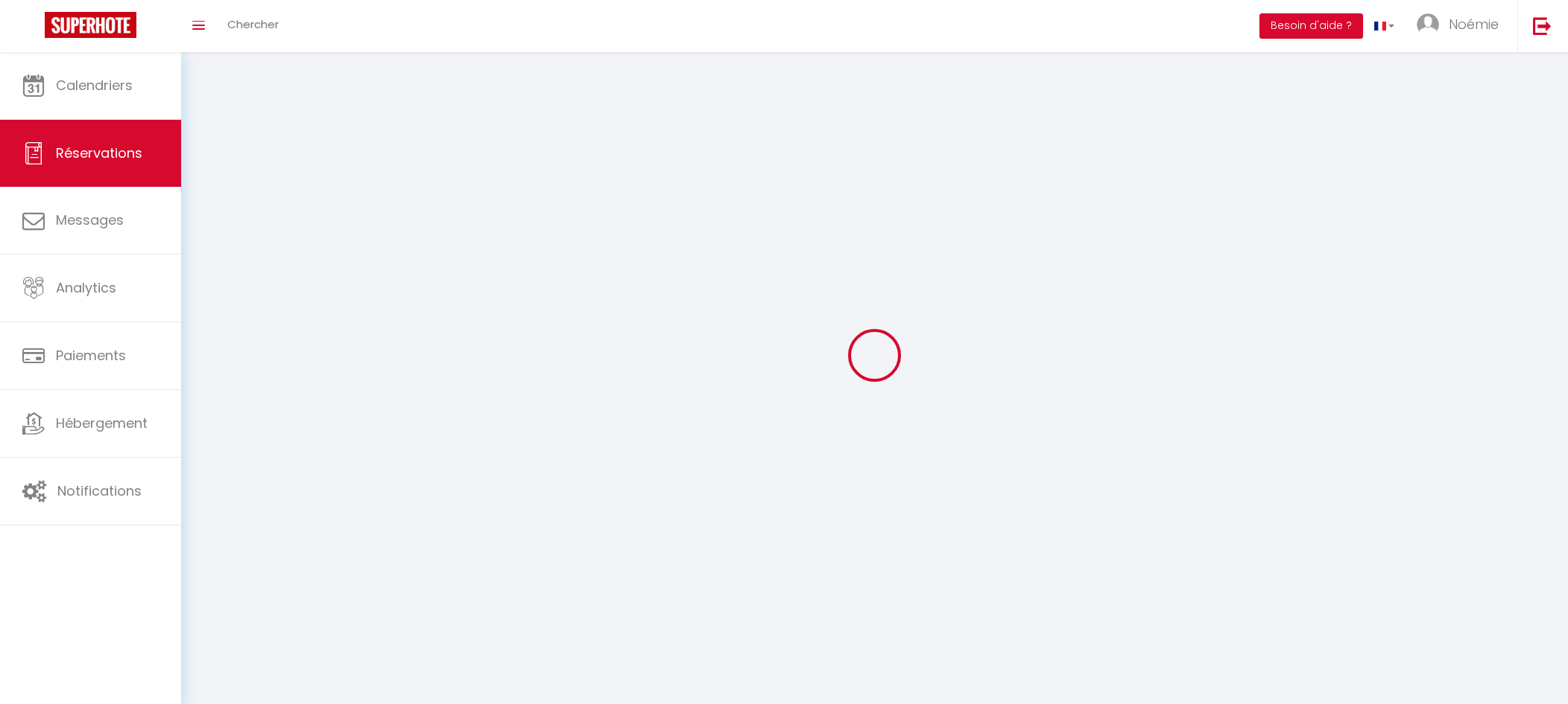
select select
checkbox input "false"
select select
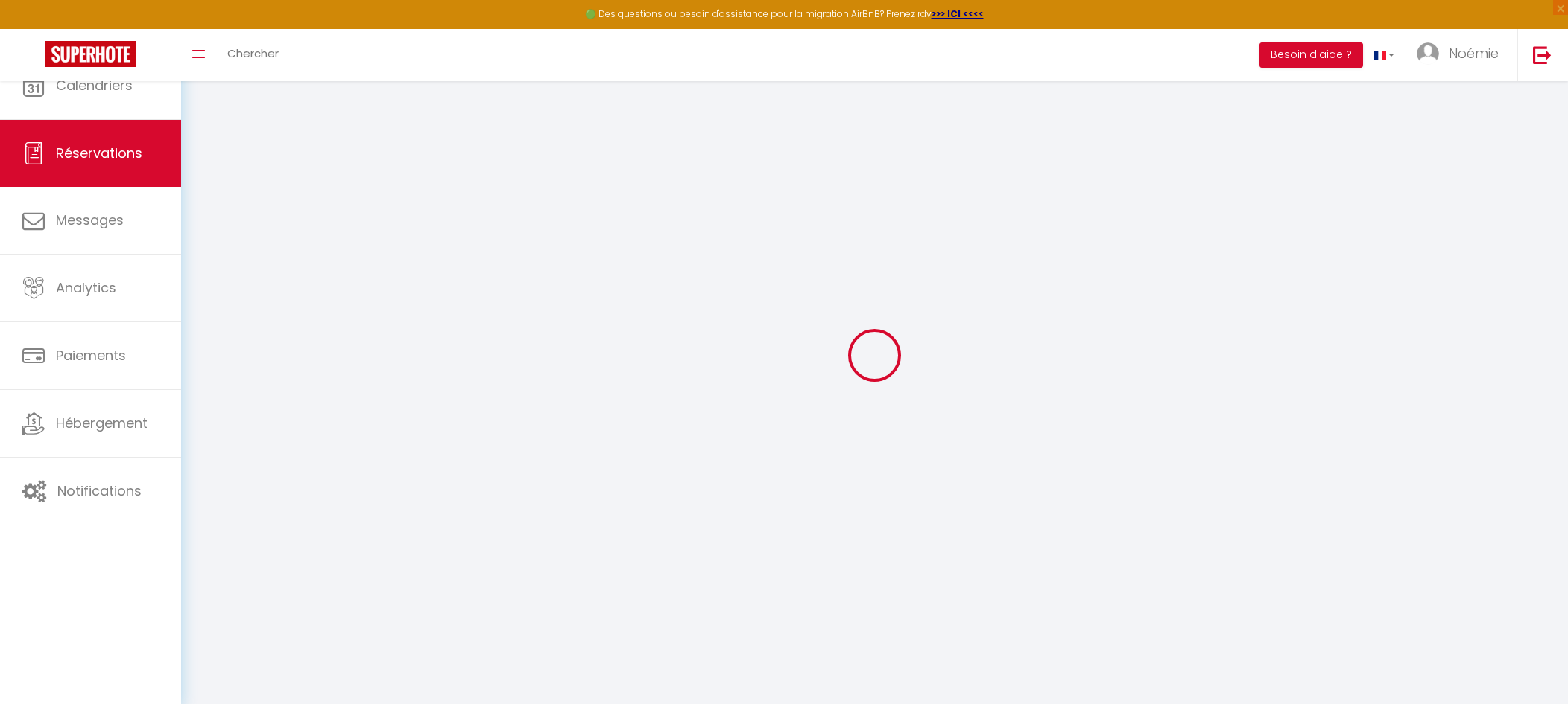
select select
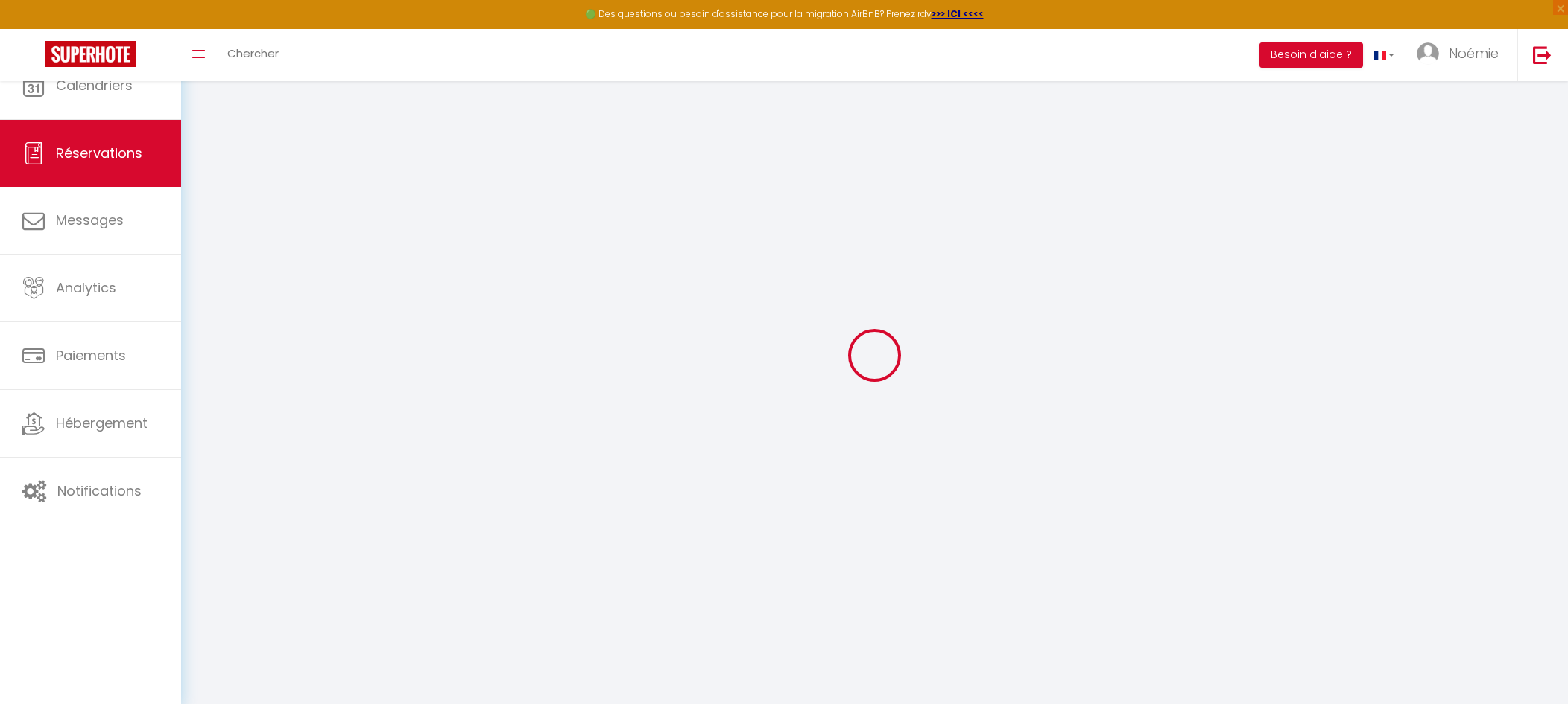
select select
checkbox input "false"
select select
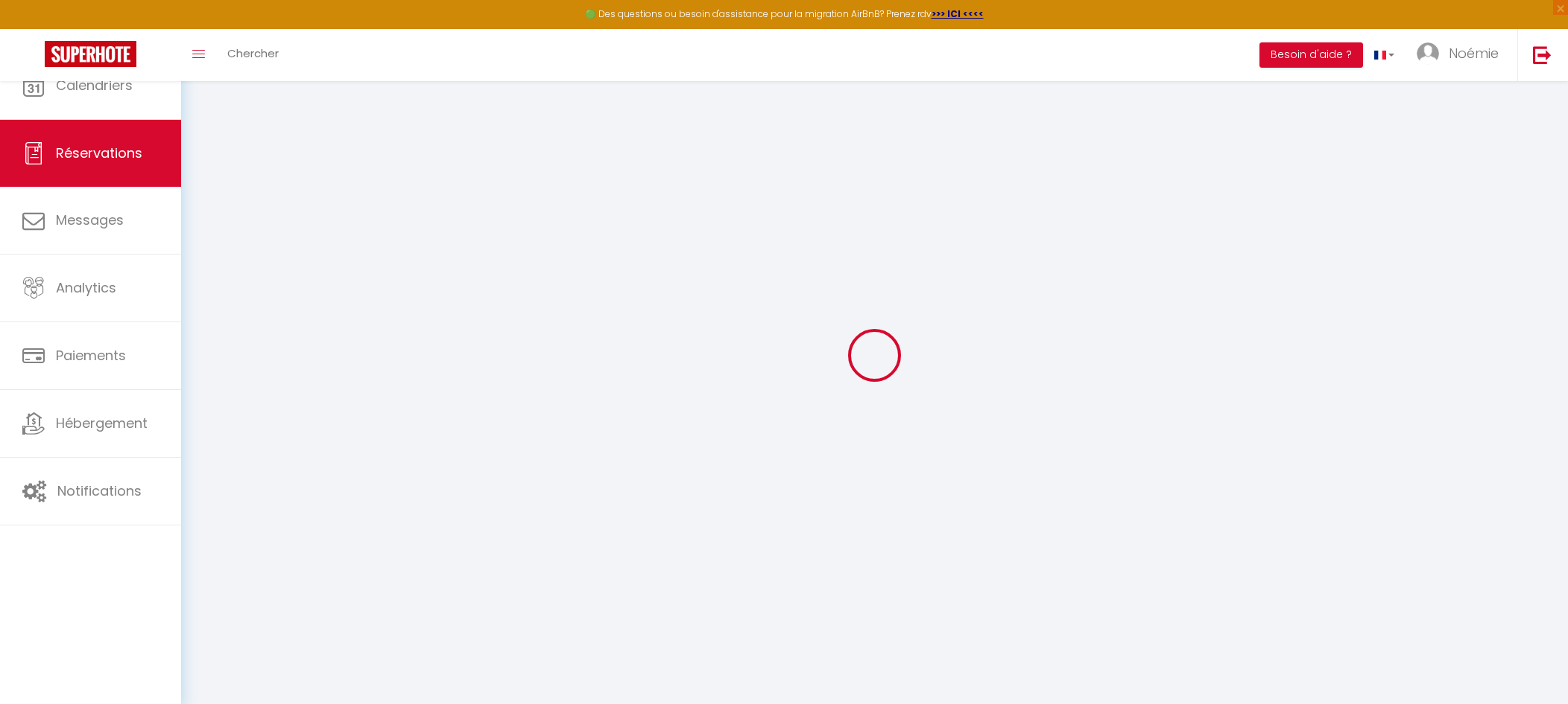
select select
checkbox input "false"
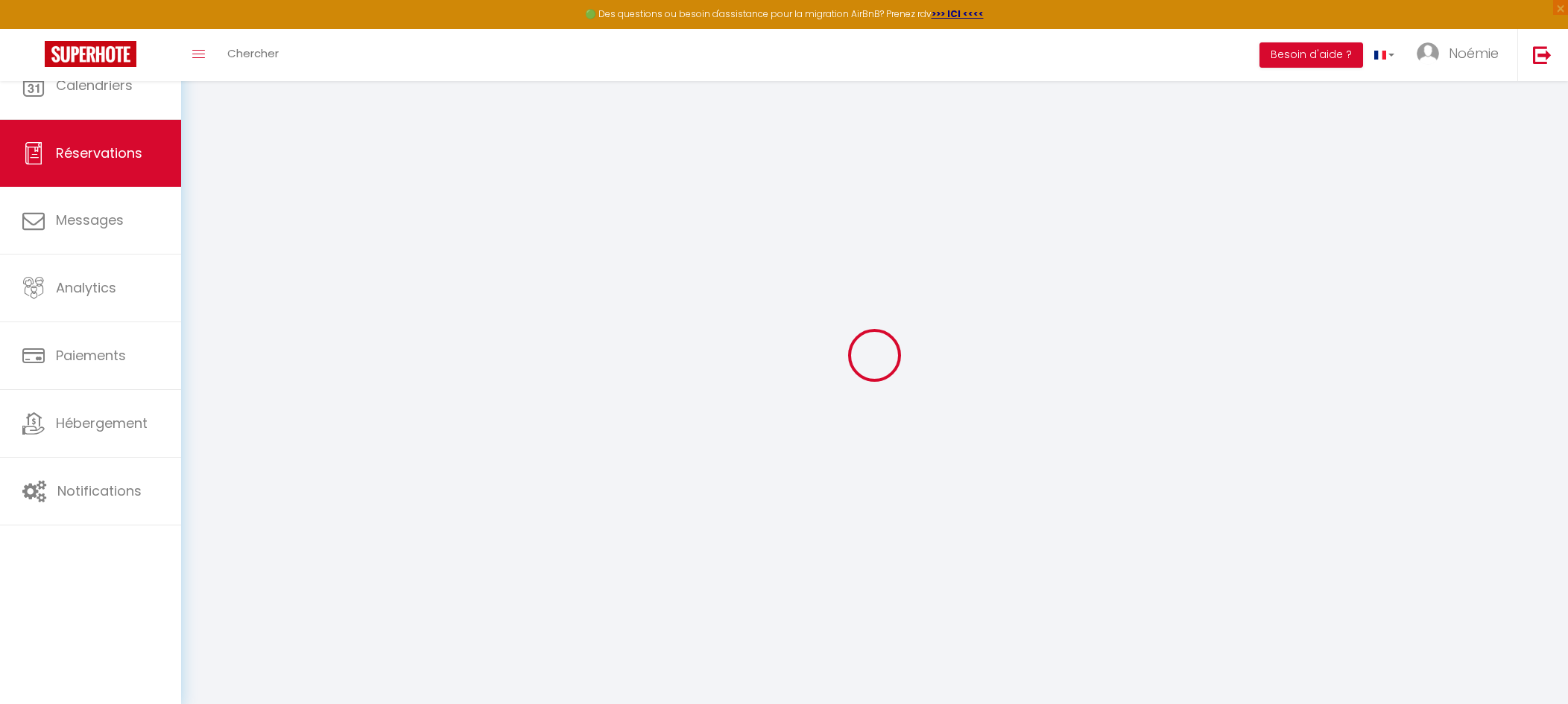
select select
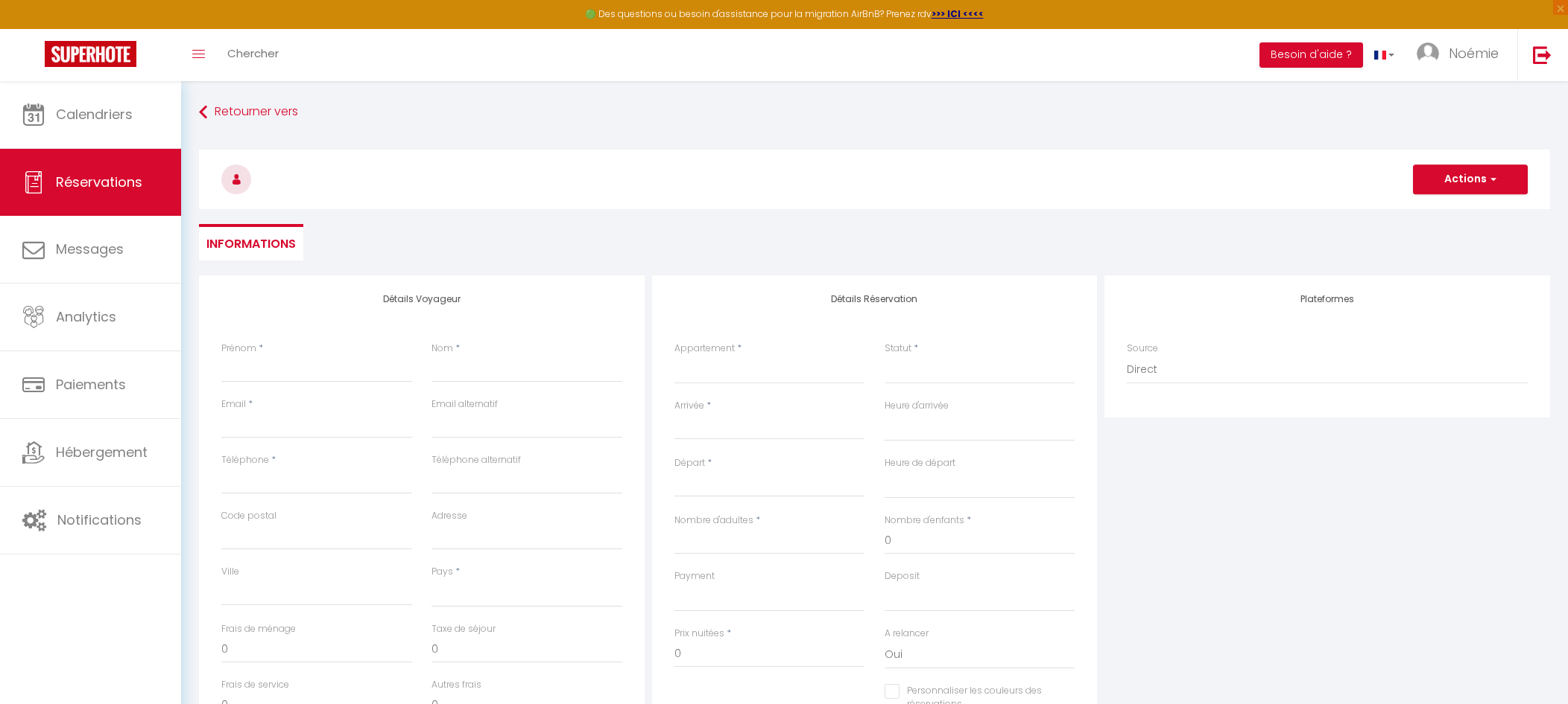
select select
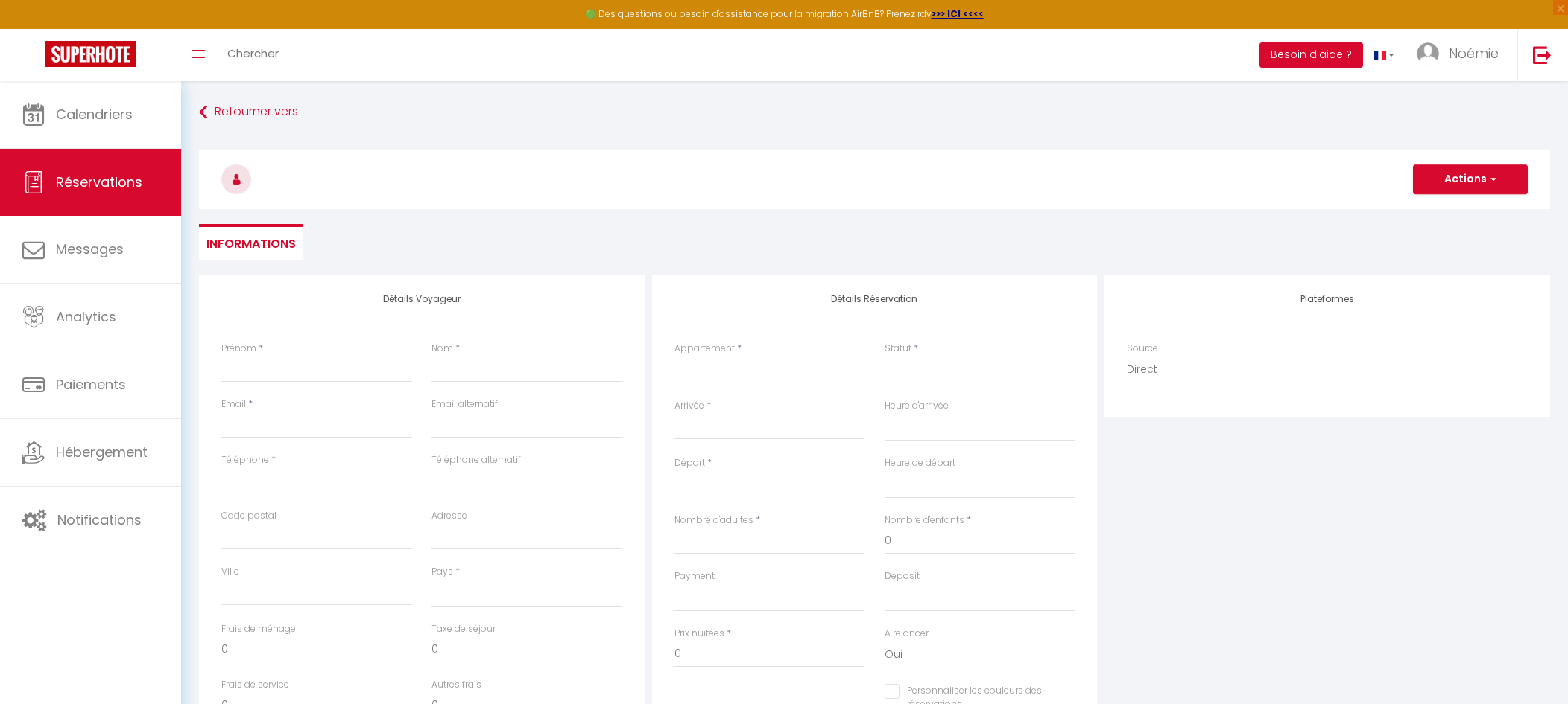
checkbox input "false"
select select
